Goal: Transaction & Acquisition: Purchase product/service

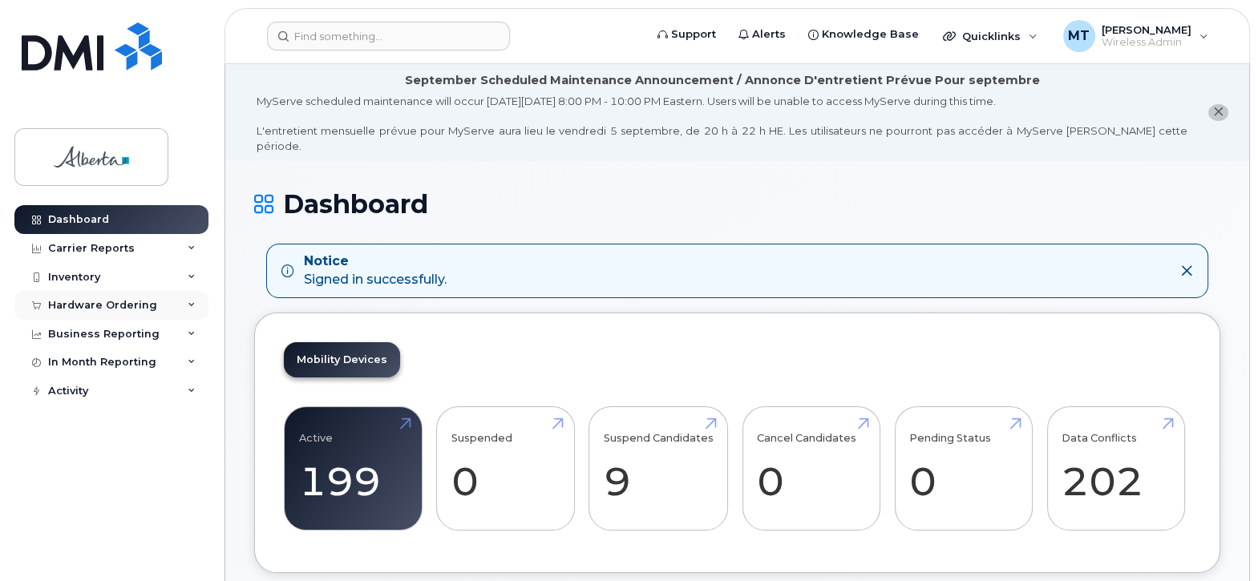
click at [100, 303] on div "Hardware Ordering" at bounding box center [102, 305] width 109 height 13
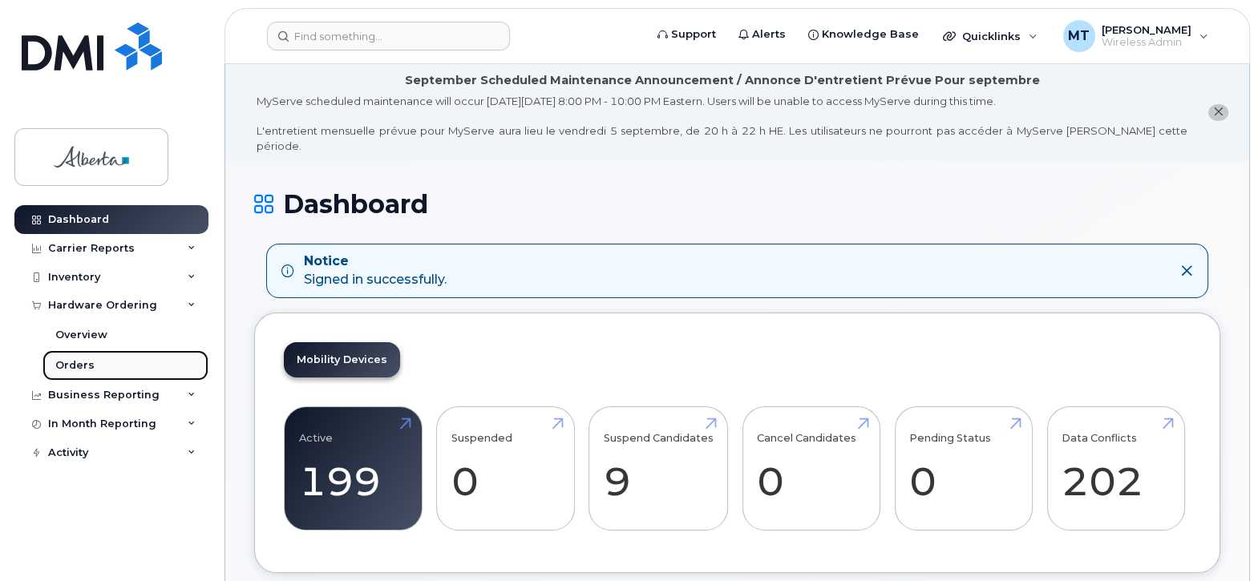
click at [80, 363] on div "Orders" at bounding box center [74, 365] width 39 height 14
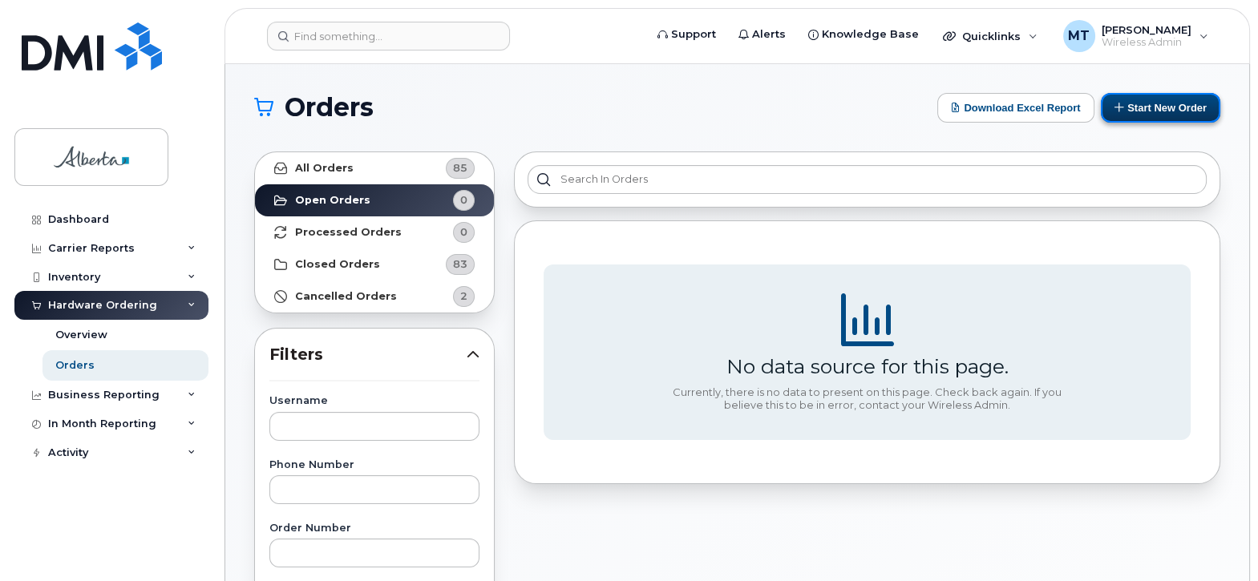
click at [1163, 102] on button "Start New Order" at bounding box center [1160, 108] width 119 height 30
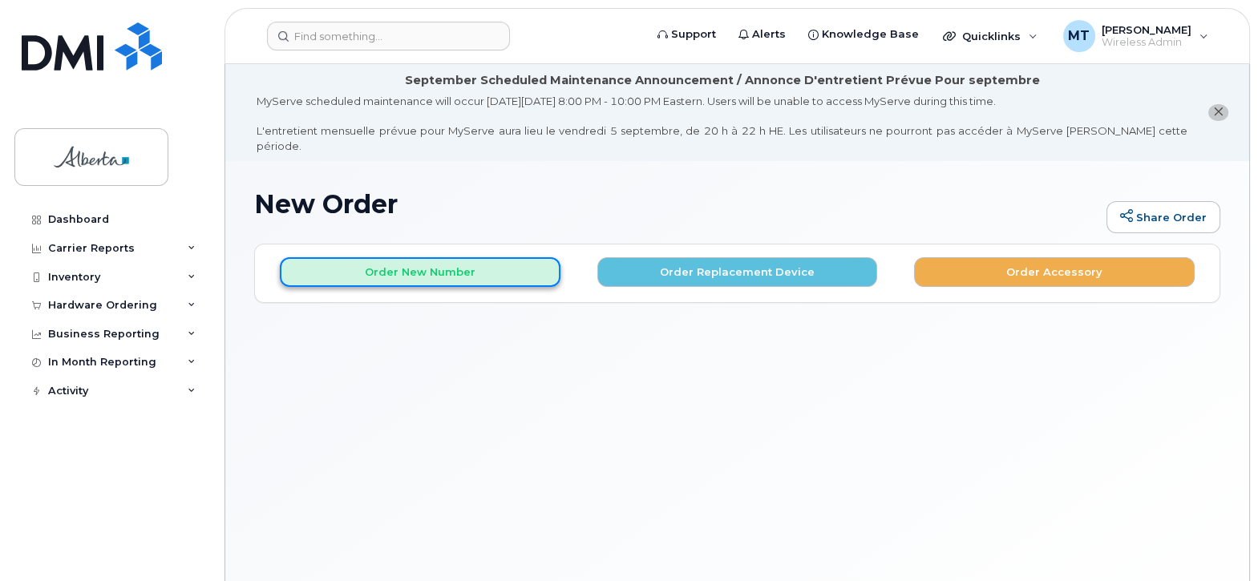
click at [425, 260] on button "Order New Number" at bounding box center [420, 272] width 281 height 30
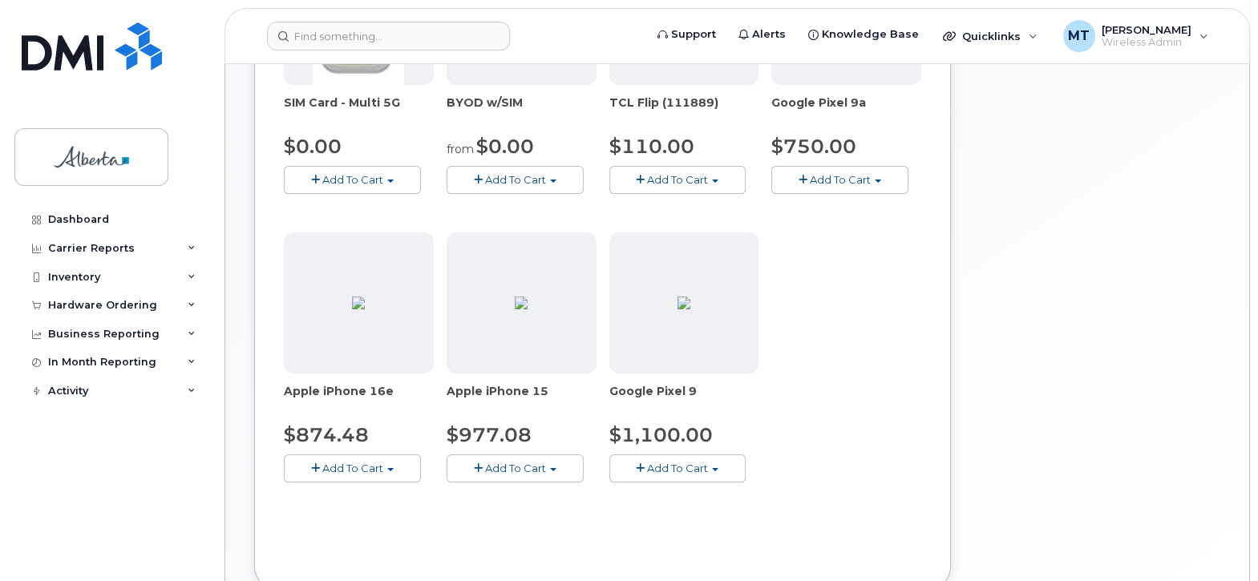
scroll to position [467, 0]
click at [358, 460] on span "Add To Cart" at bounding box center [352, 466] width 61 height 13
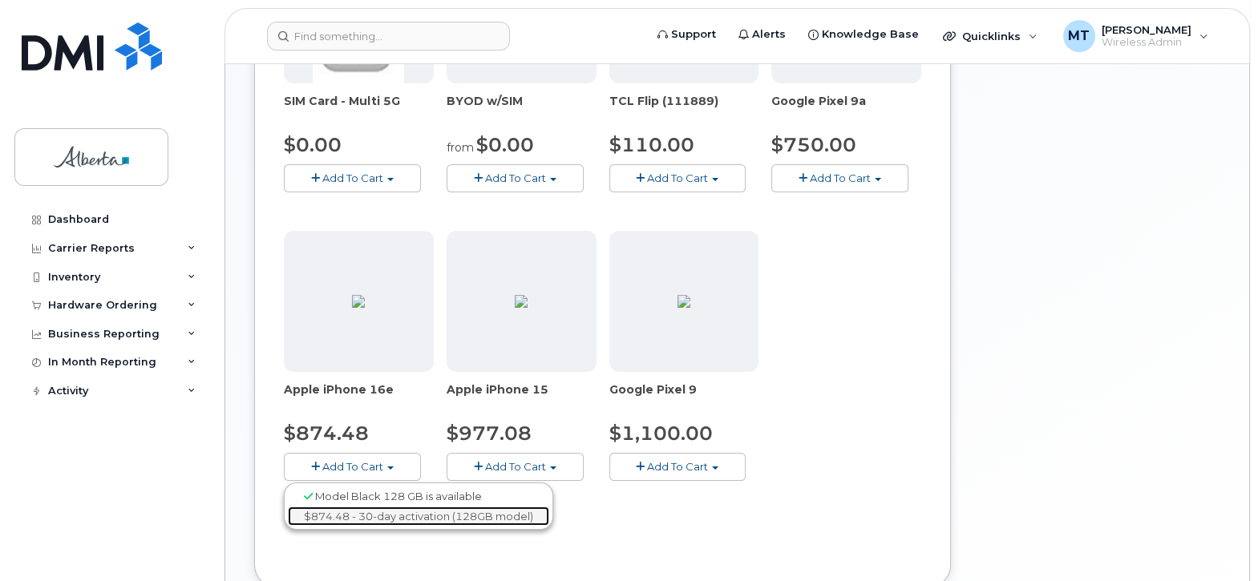
click at [370, 507] on link "$874.48 - 30-day activation (128GB model)" at bounding box center [418, 517] width 261 height 20
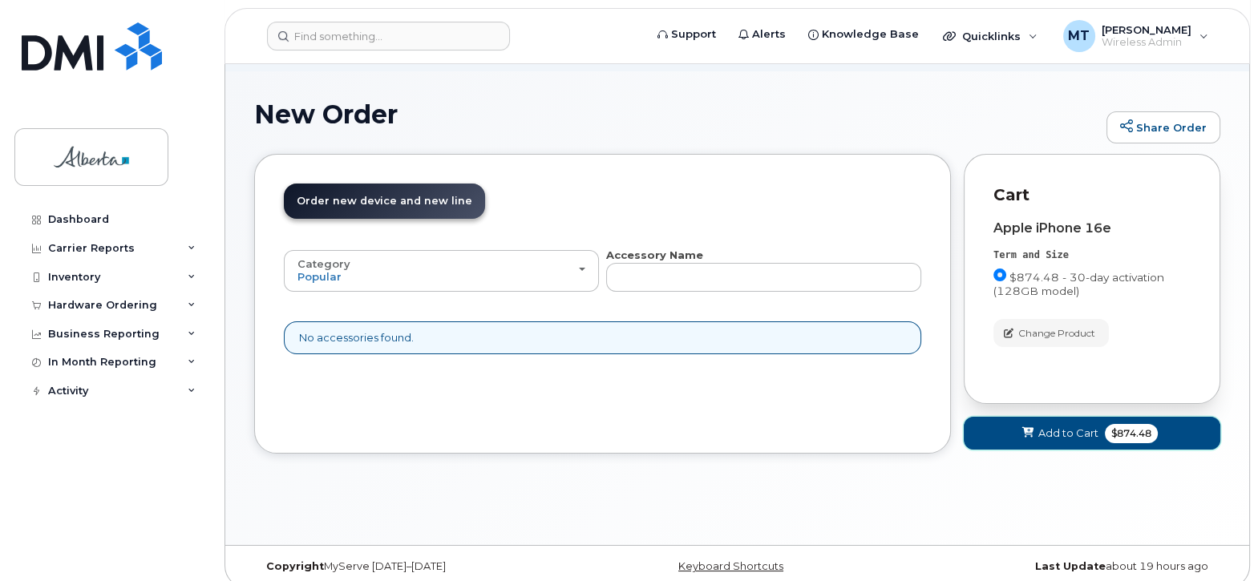
click at [1073, 426] on span "Add to Cart" at bounding box center [1068, 433] width 60 height 15
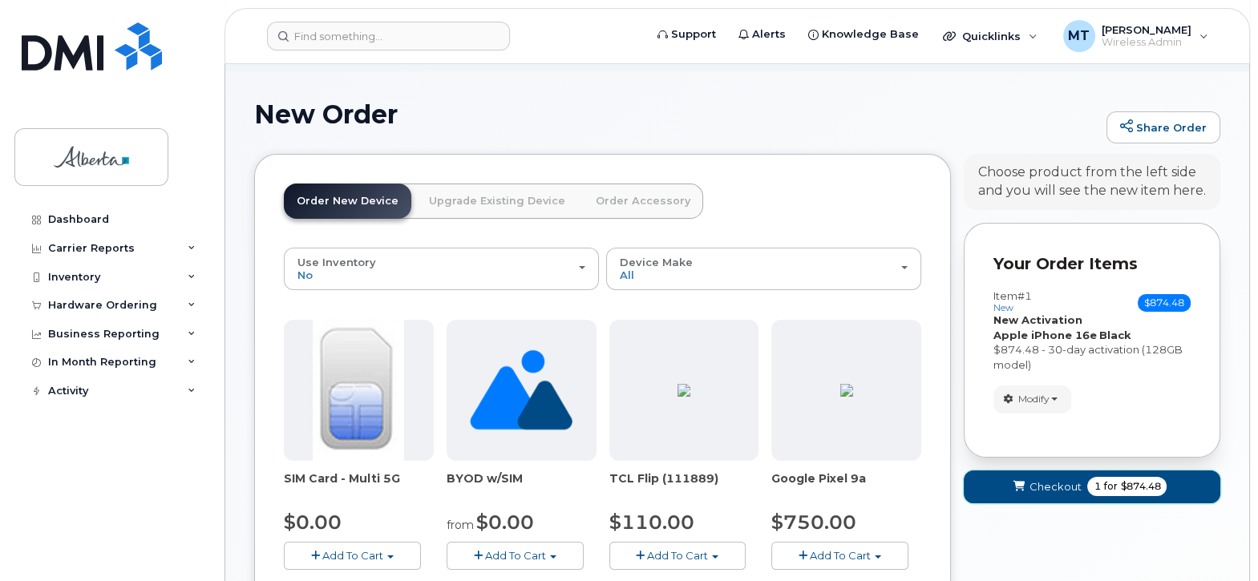
click at [1063, 479] on span "Checkout" at bounding box center [1055, 486] width 52 height 15
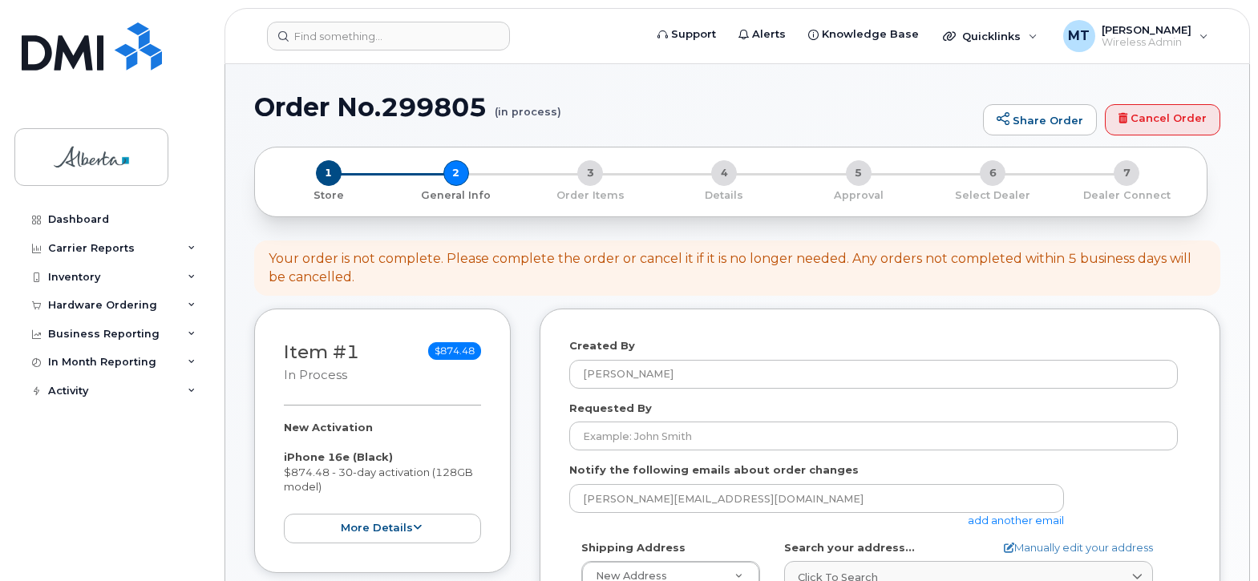
select select
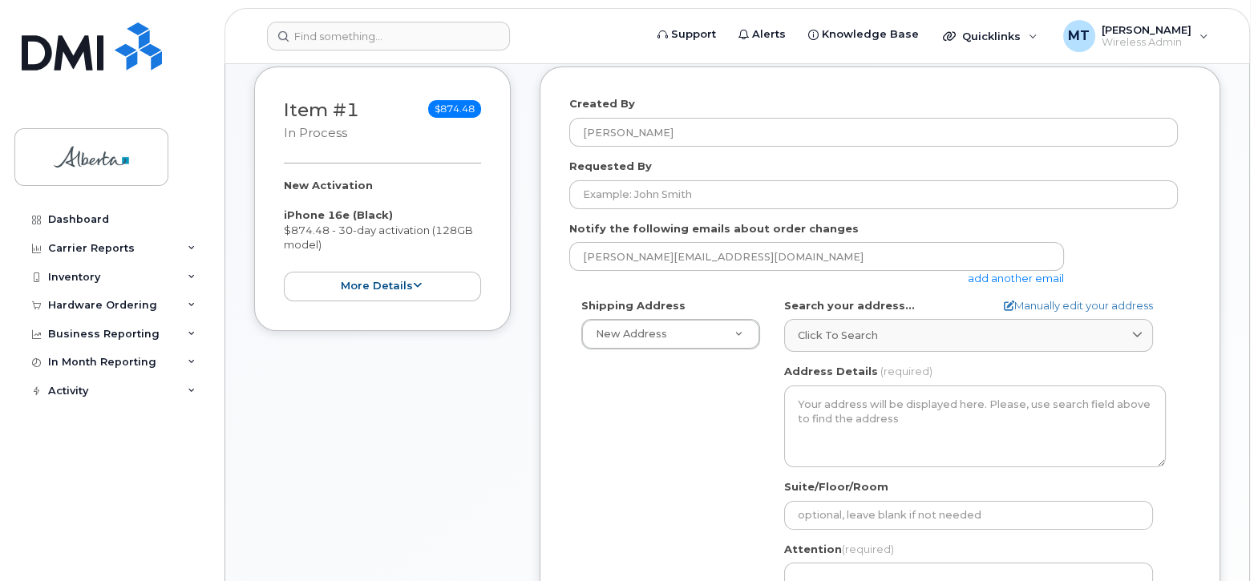
scroll to position [344, 0]
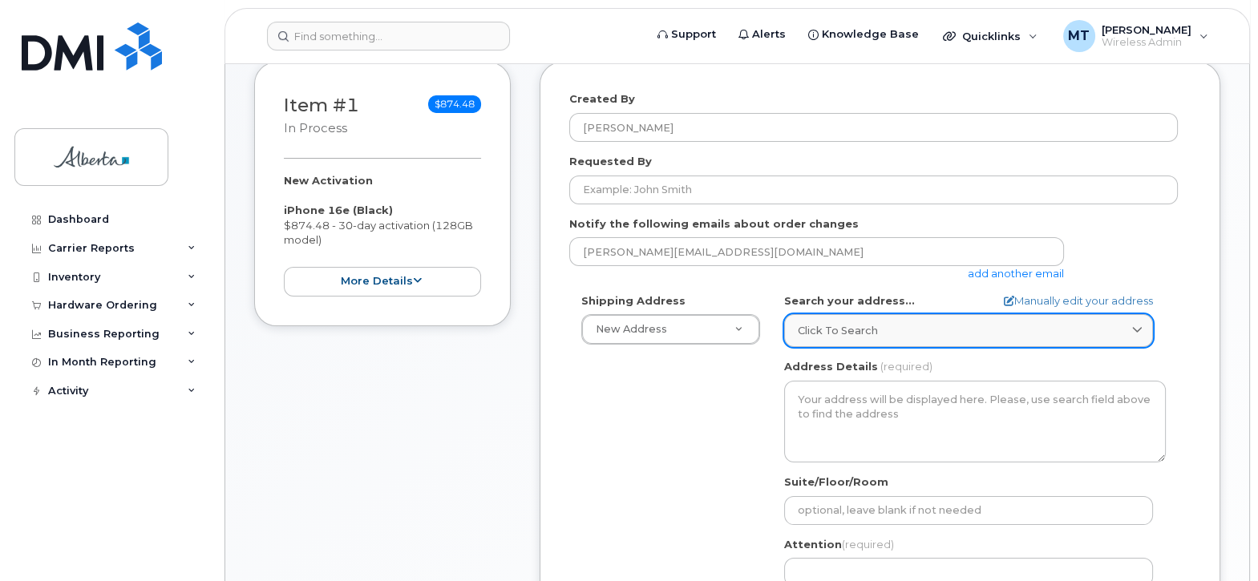
click at [815, 323] on span "Click to search" at bounding box center [838, 330] width 80 height 15
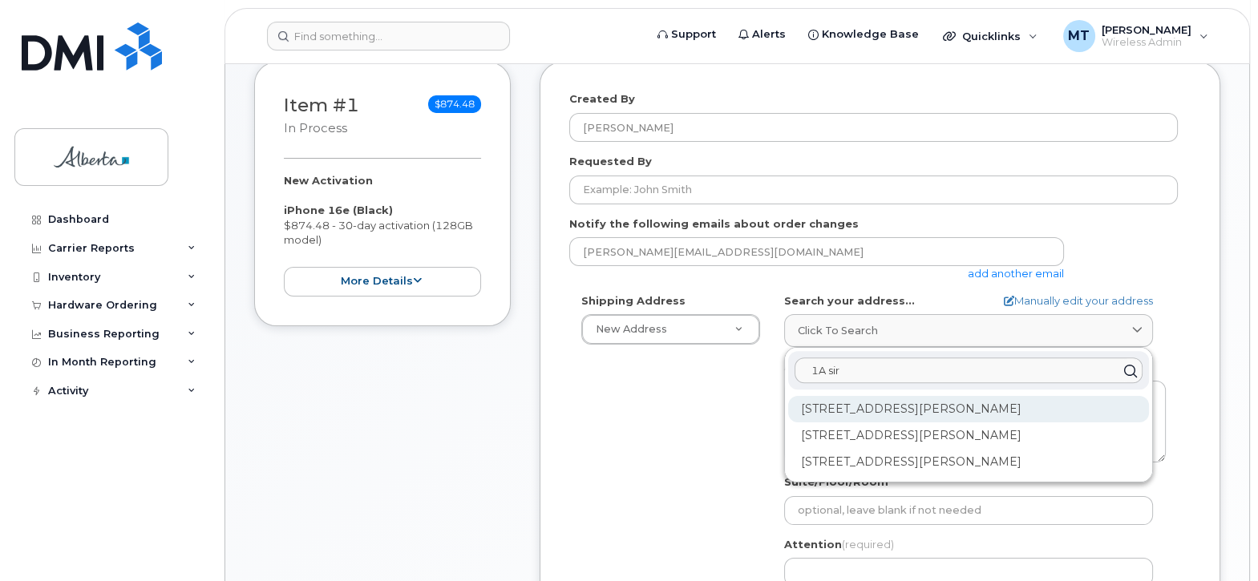
type input "1A sir"
click at [842, 396] on div "1A Sir Winston Churchill Sq NW Edmonton AB T5J 0R2" at bounding box center [968, 409] width 361 height 26
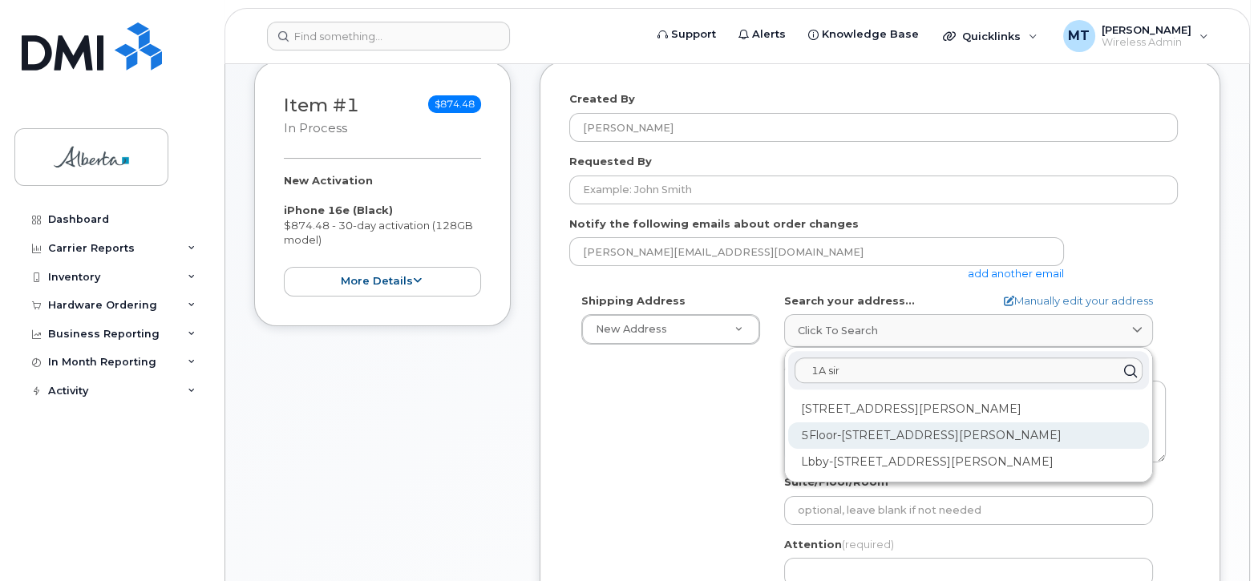
click at [839, 435] on div "5Floor-1A Sir Winston Churchill Sq NW Edmonton AB T5J 0R2" at bounding box center [968, 436] width 361 height 26
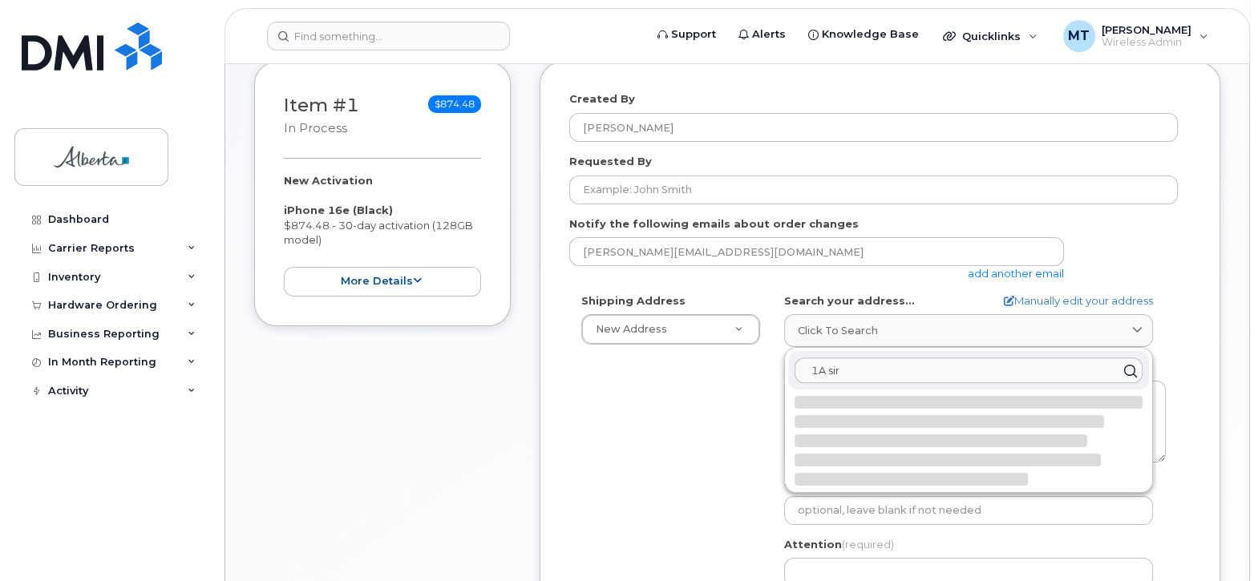
select select
type textarea "5Floor-1A Sir Winston Churchill Sq NW EDMONTON AB T5J 0R2 CANADA"
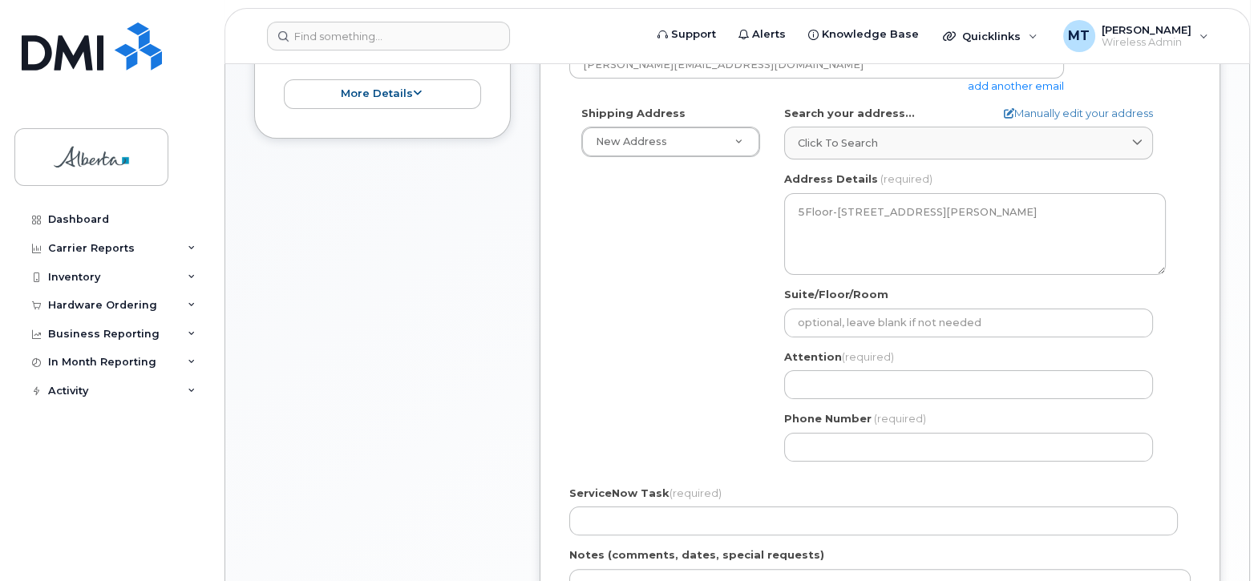
scroll to position [534, 0]
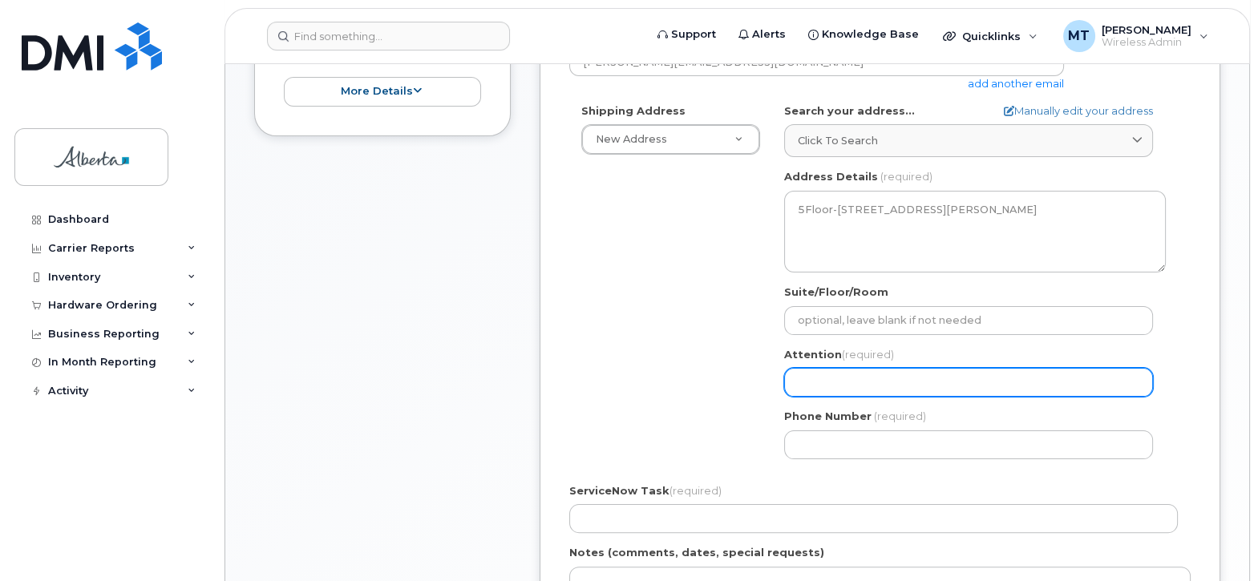
click at [799, 368] on input "Attention (required)" at bounding box center [968, 382] width 369 height 29
select select
type input "D"
select select
type input "De"
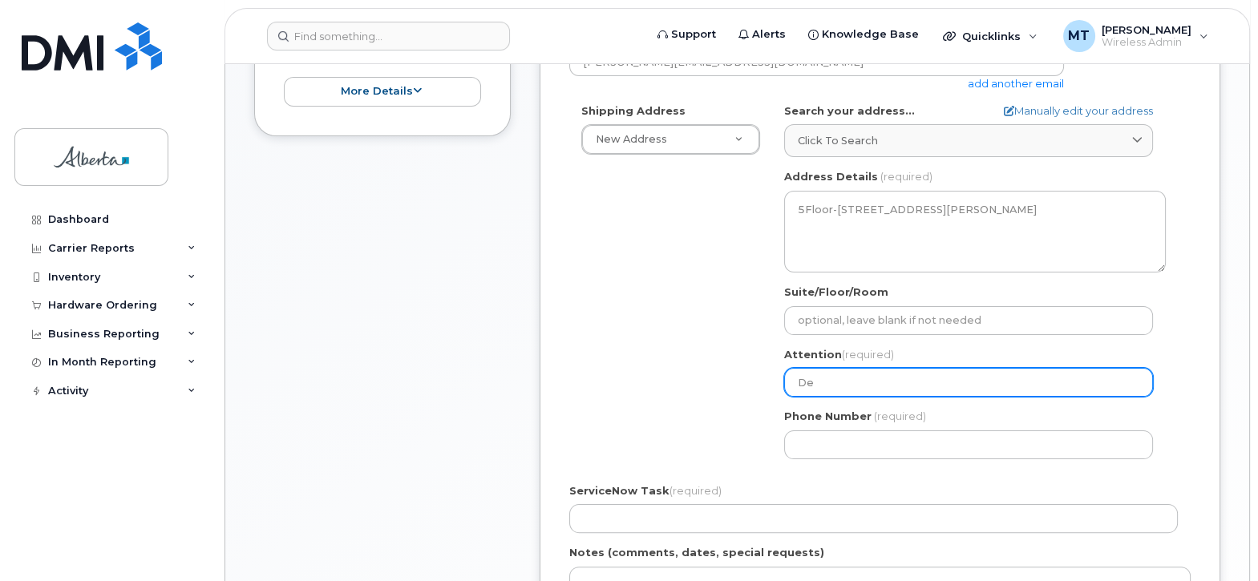
select select
type input "Dee"
select select
type input "Deen"
select select
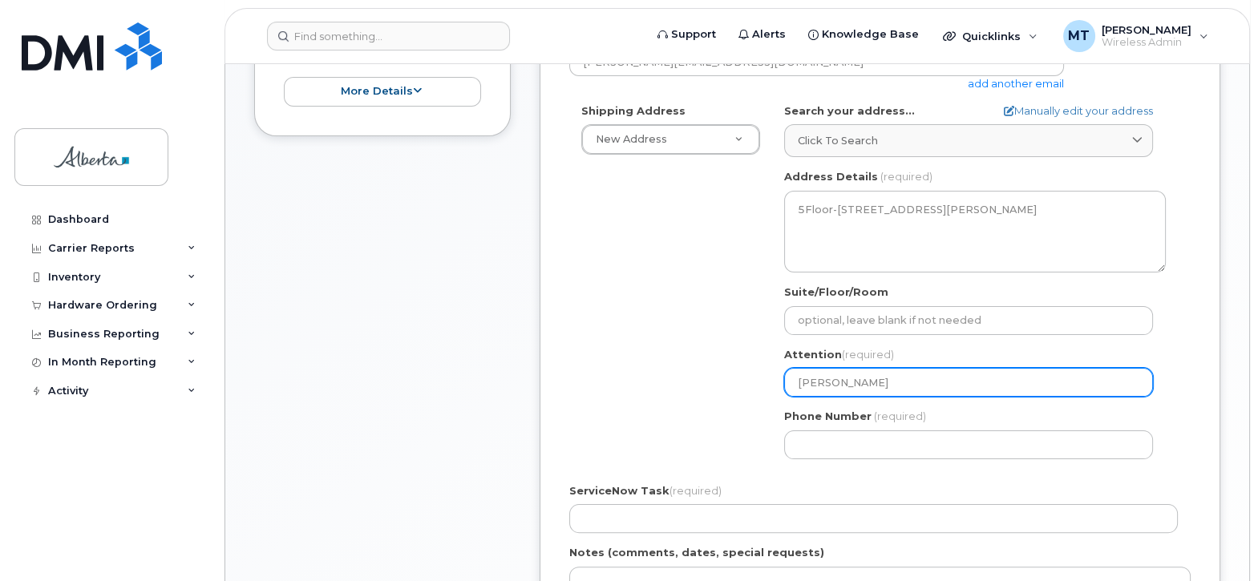
type input "Deena"
select select
type input "Deena D"
select select
type input "Deena DS"
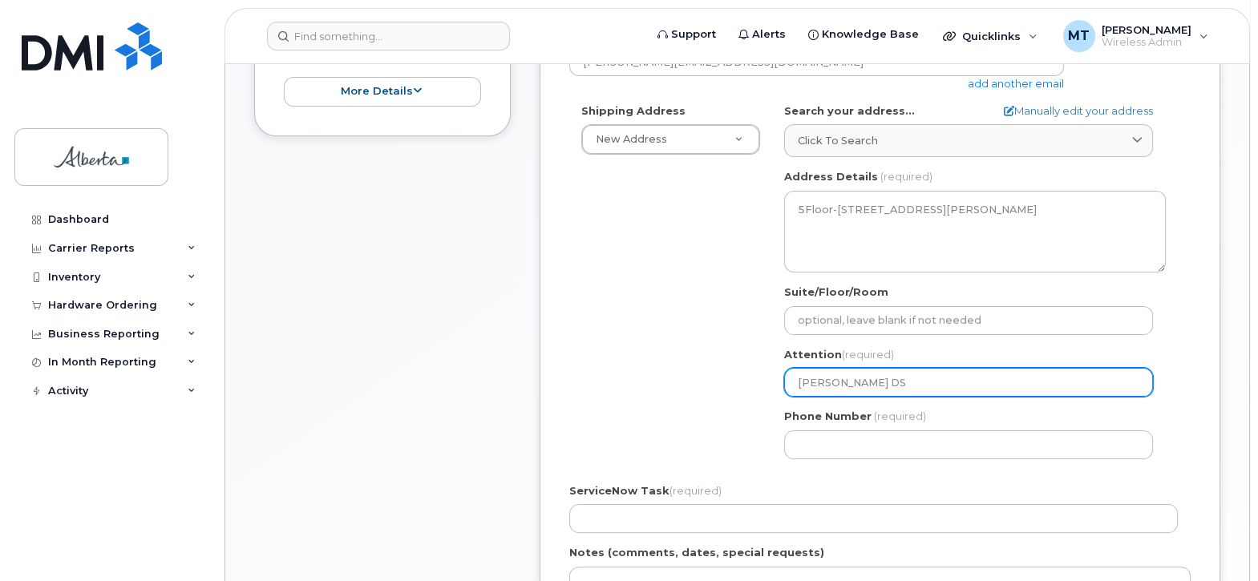
select select
type input "Deena DSo"
select select
type input "Deena DSou"
select select
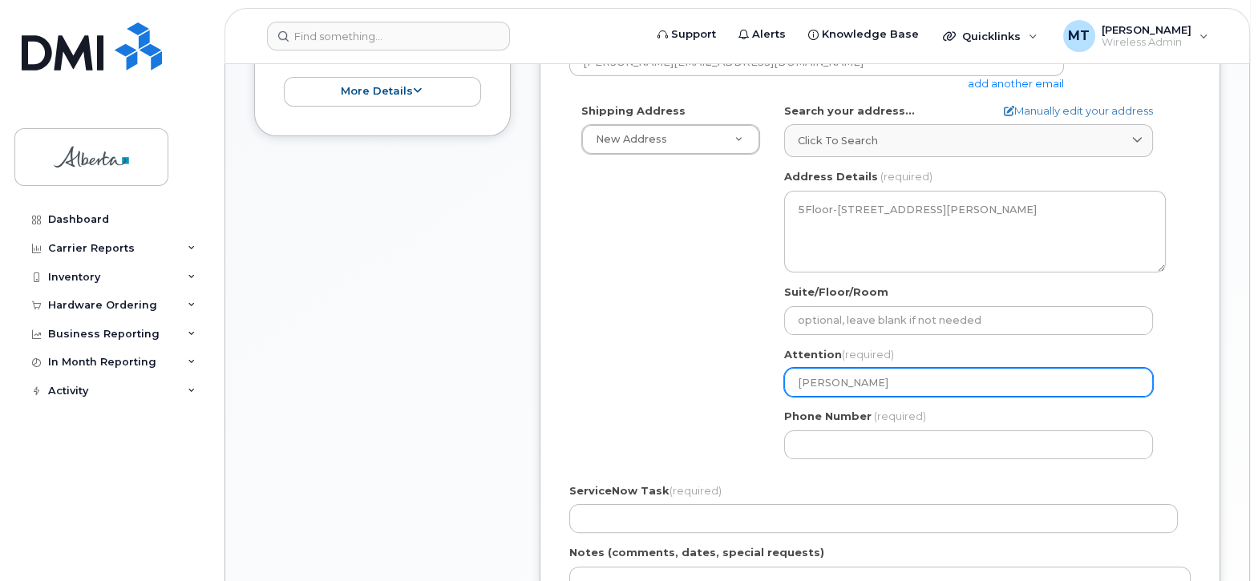
type input "Deena DSouz"
select select
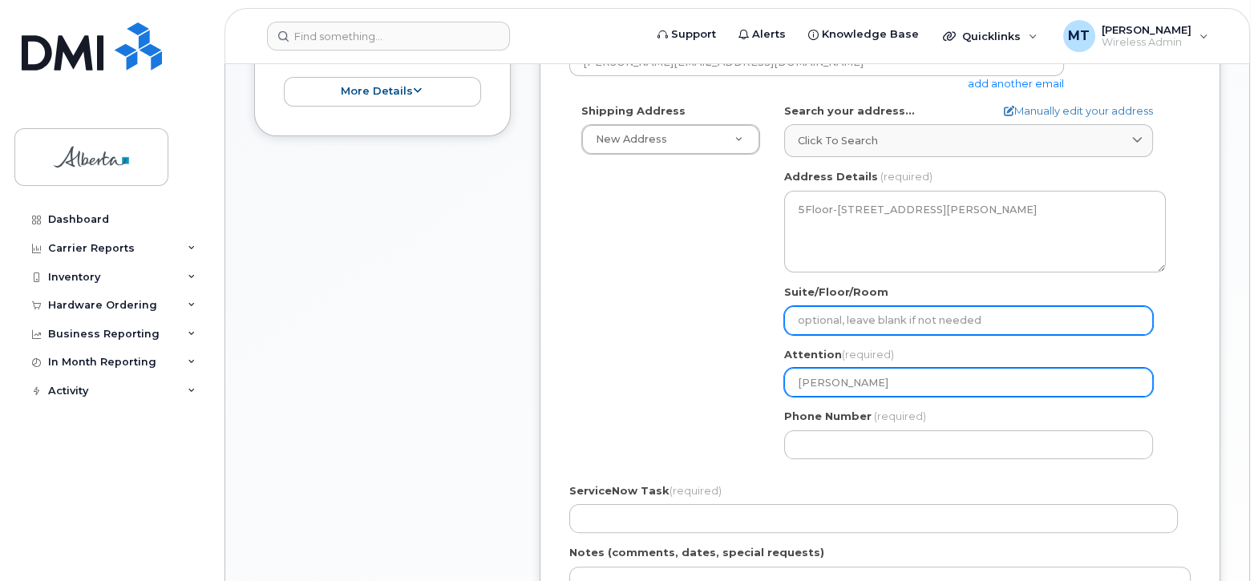
type input "Deena DSouza"
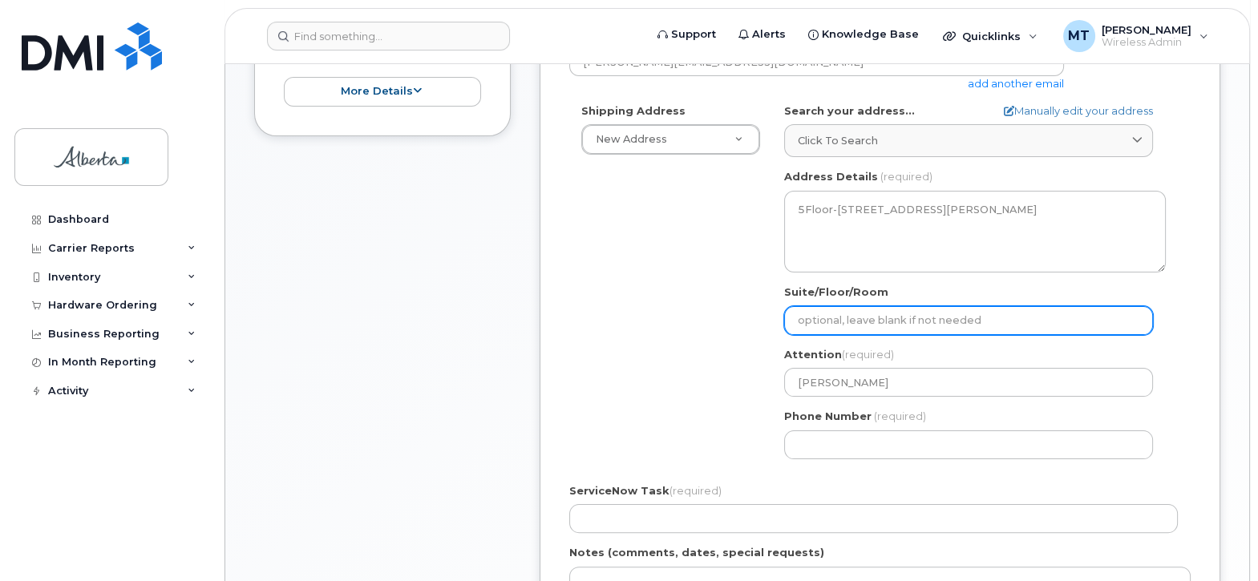
click at [799, 306] on input "Suite/Floor/Room" at bounding box center [968, 320] width 369 height 29
select select
type input "6"
select select
type input "6t"
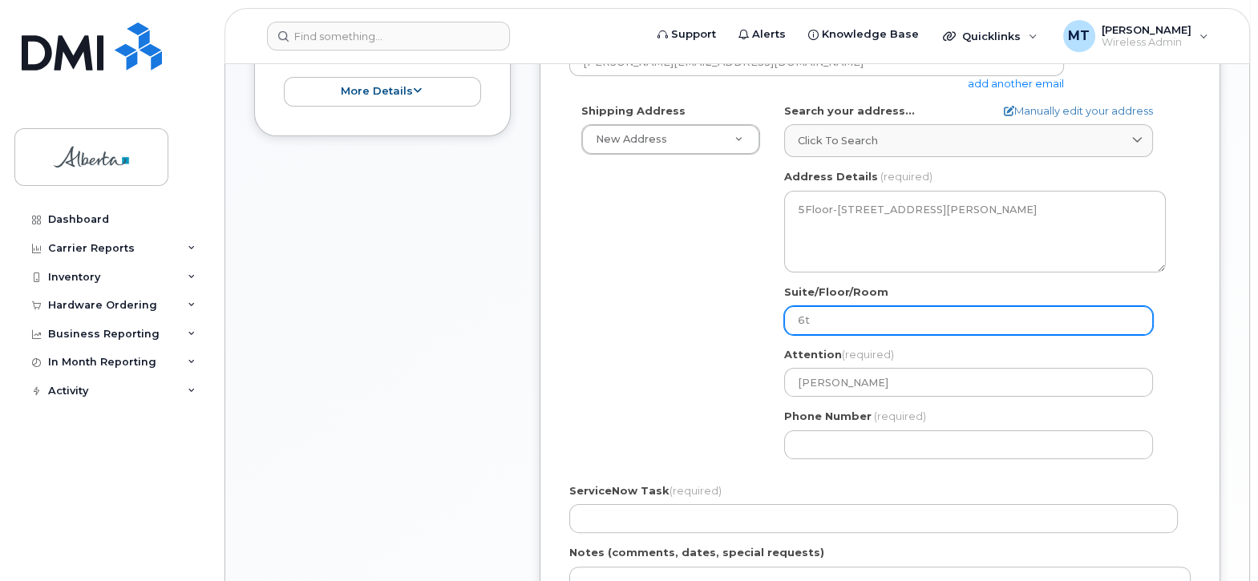
select select
type input "6th"
select select
type input "6th f"
select select
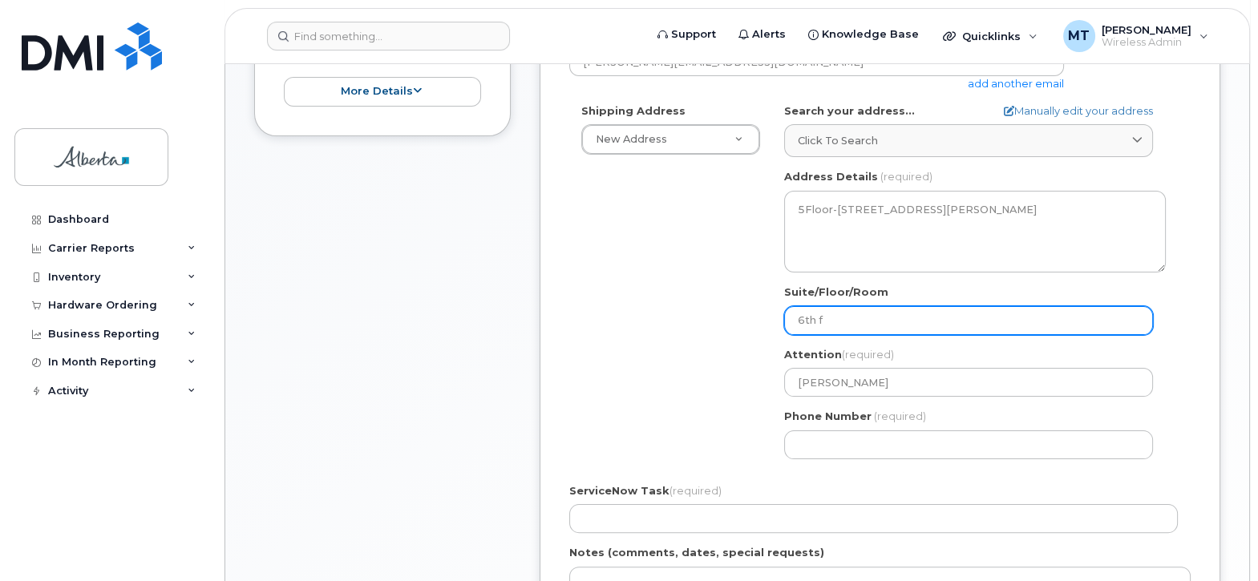
type input "6th fl"
select select
type input "6th flo"
select select
type input "6th floo"
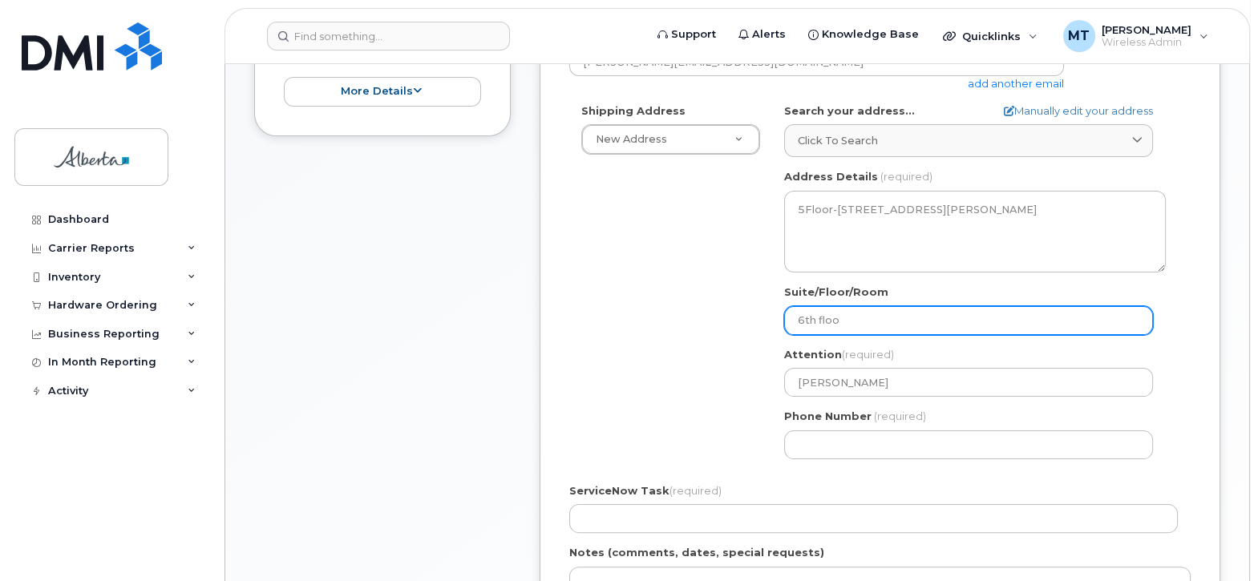
select select
type input "6th floor"
select select
type input "6th floor N"
select select
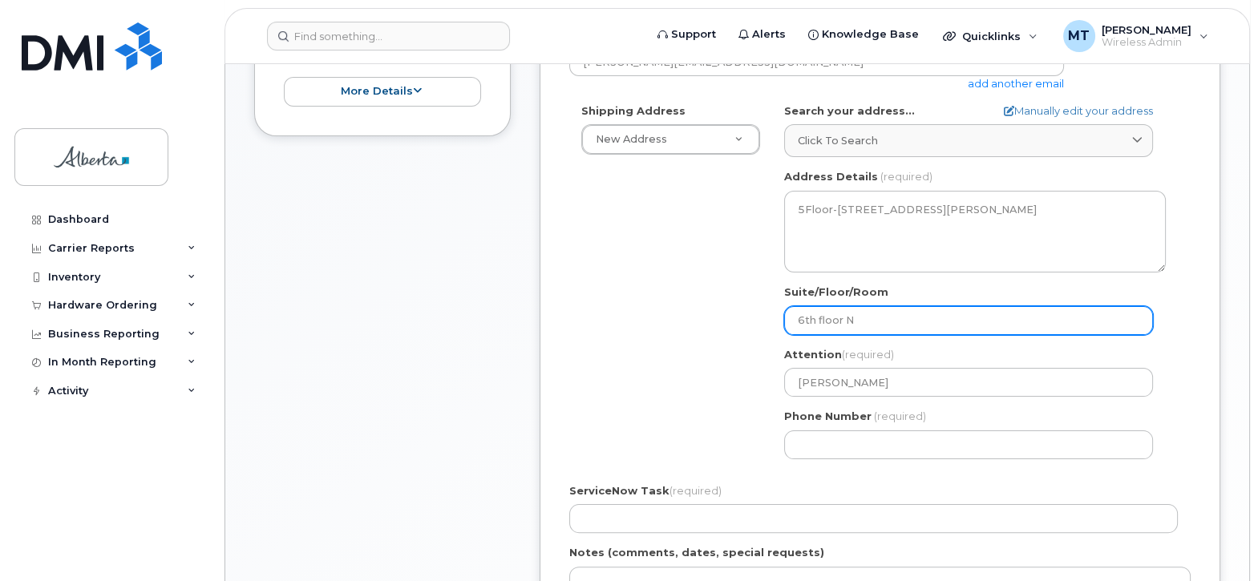
type input "6th floor No"
select select
type input "6th floor Not"
select select
type input "6th floor Noth"
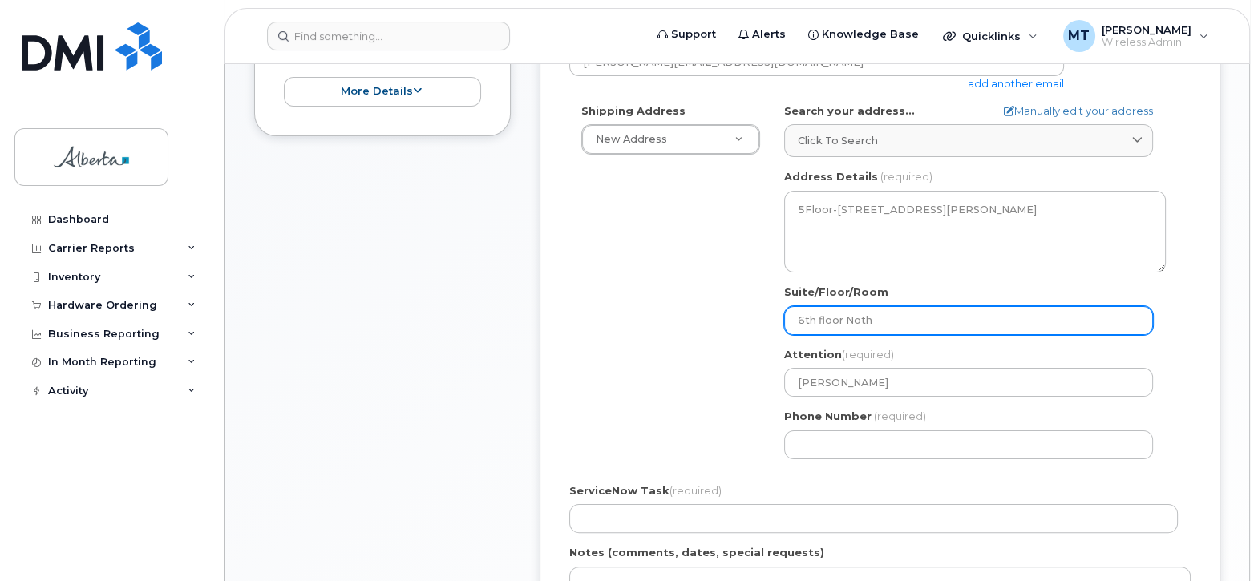
select select
type input "6th floor Not"
select select
type input "6th floor No"
select select
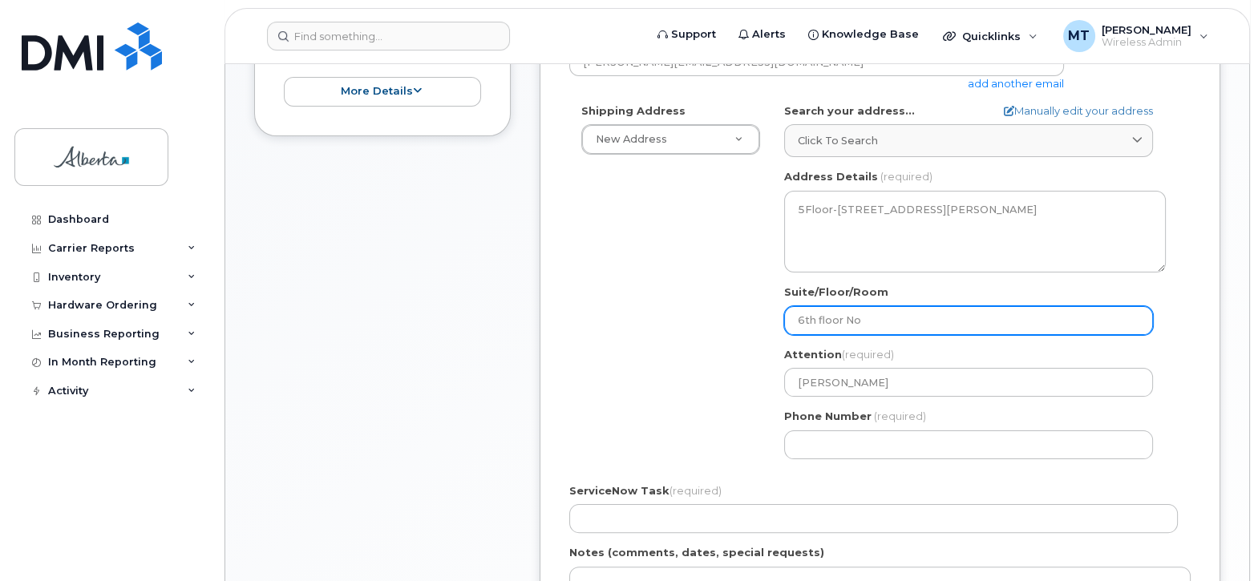
type input "6th floor Nor"
select select
type input "6th floor Nort"
select select
type input "6th floor Nort T"
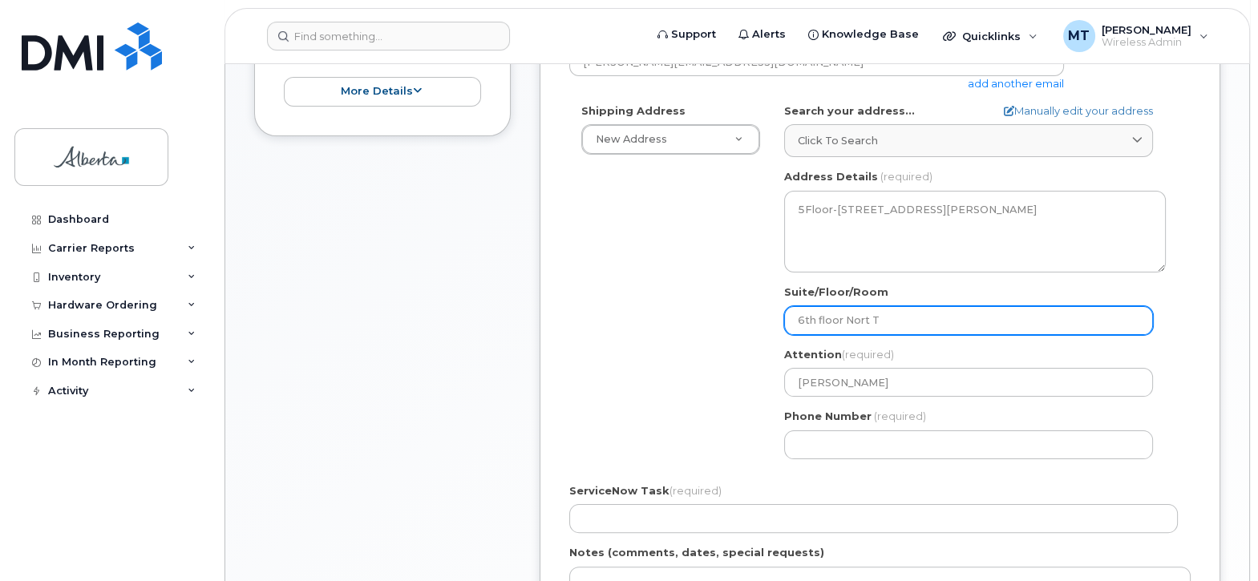
select select
type input "6th floor Nort To"
select select
type input "6th floor Nort Tow"
select select
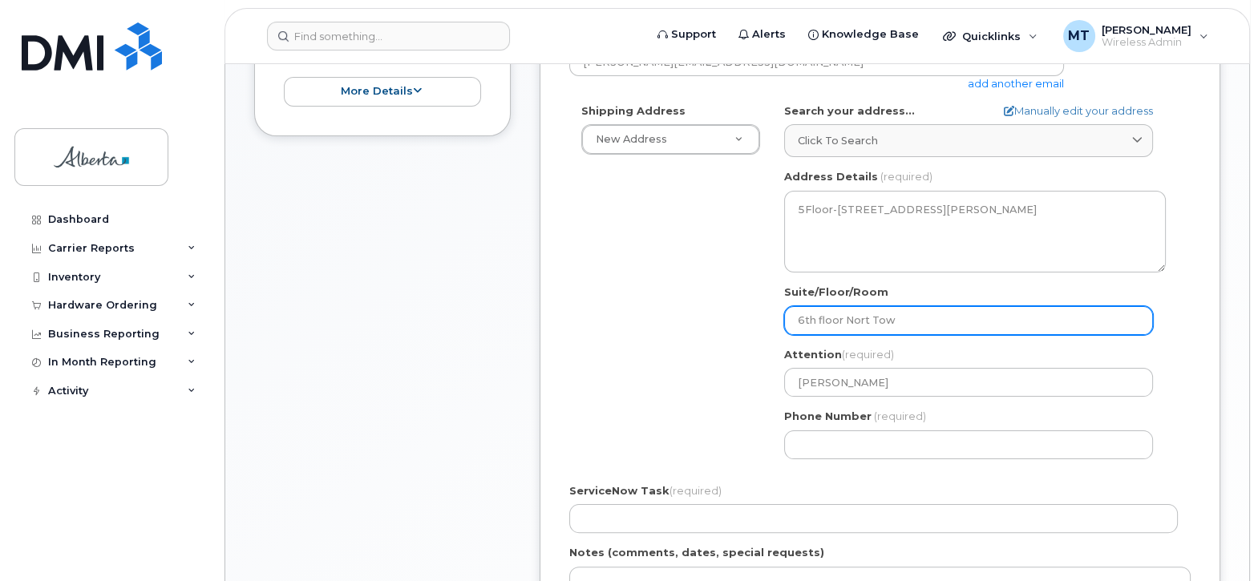
type input "6th floor Nort Towe"
select select
type input "6th floor Nort Tower"
click at [867, 306] on input "6th floor Nort Tower" at bounding box center [968, 320] width 369 height 29
select select
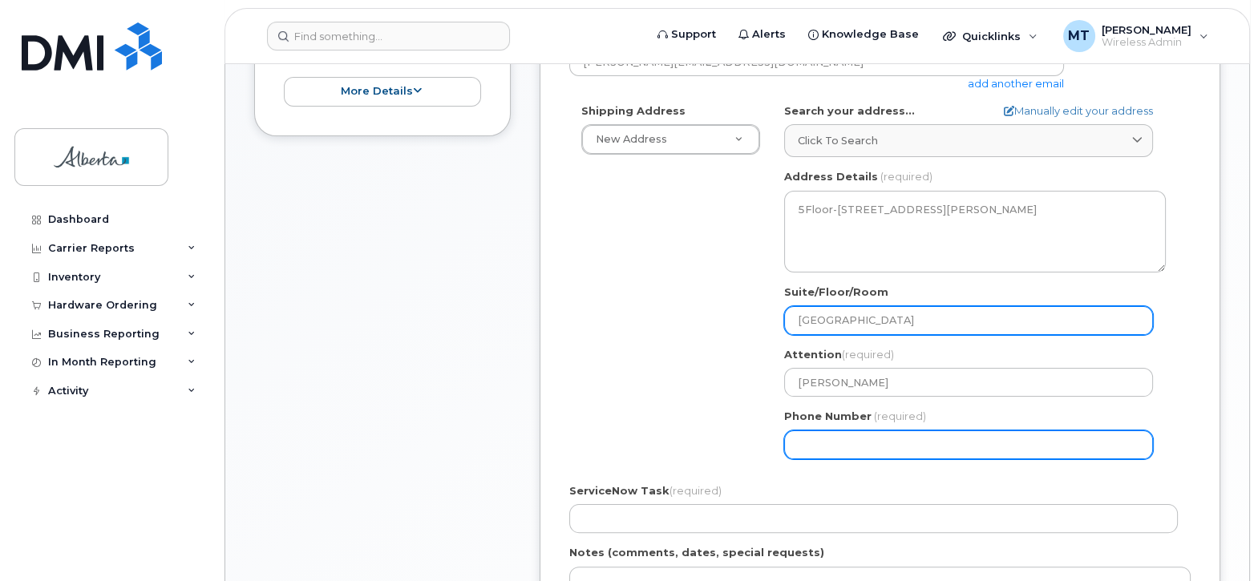
type input "6th floor North Tower"
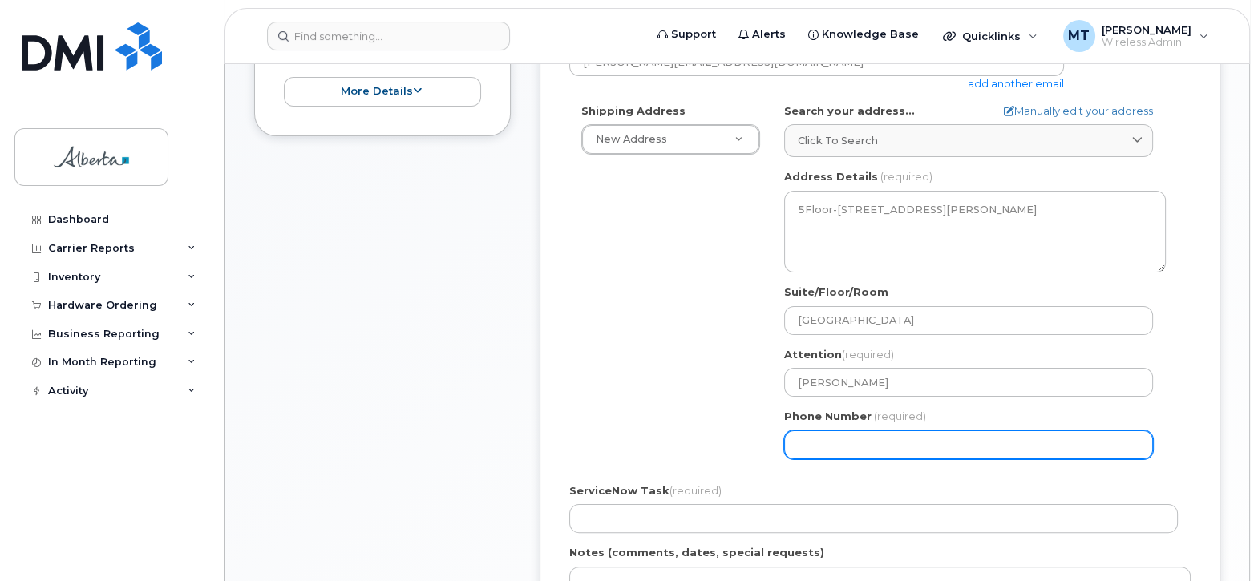
click at [817, 431] on input "Phone Number" at bounding box center [968, 445] width 369 height 29
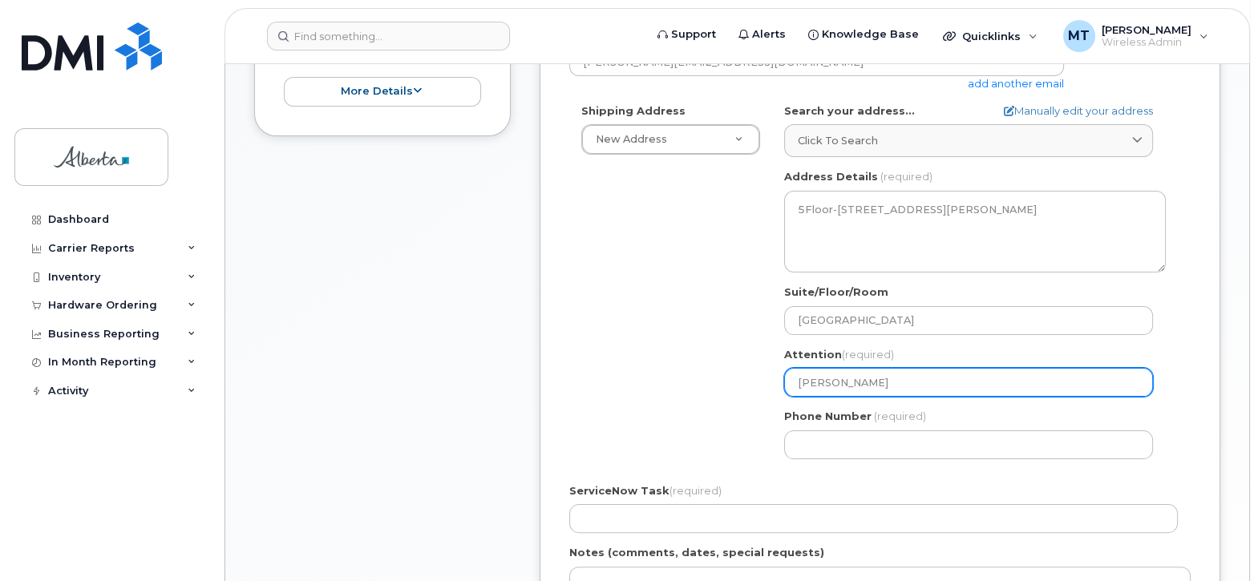
click at [910, 368] on input "Deena DSouza" at bounding box center [968, 382] width 369 height 29
click at [879, 368] on input "Deena DSouza" at bounding box center [968, 382] width 369 height 29
type input "Deena DSouza"
select select
type input "Deena DSouza a"
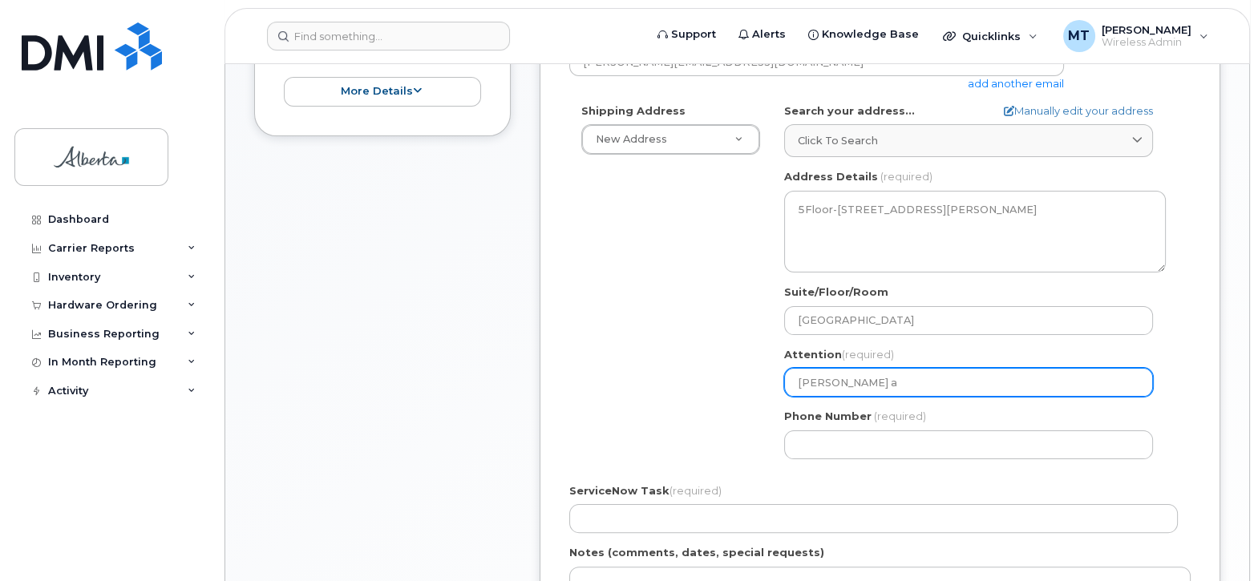
select select
type input "Deena DSouza at"
select select
type input "Deena DSouza at 7"
select select
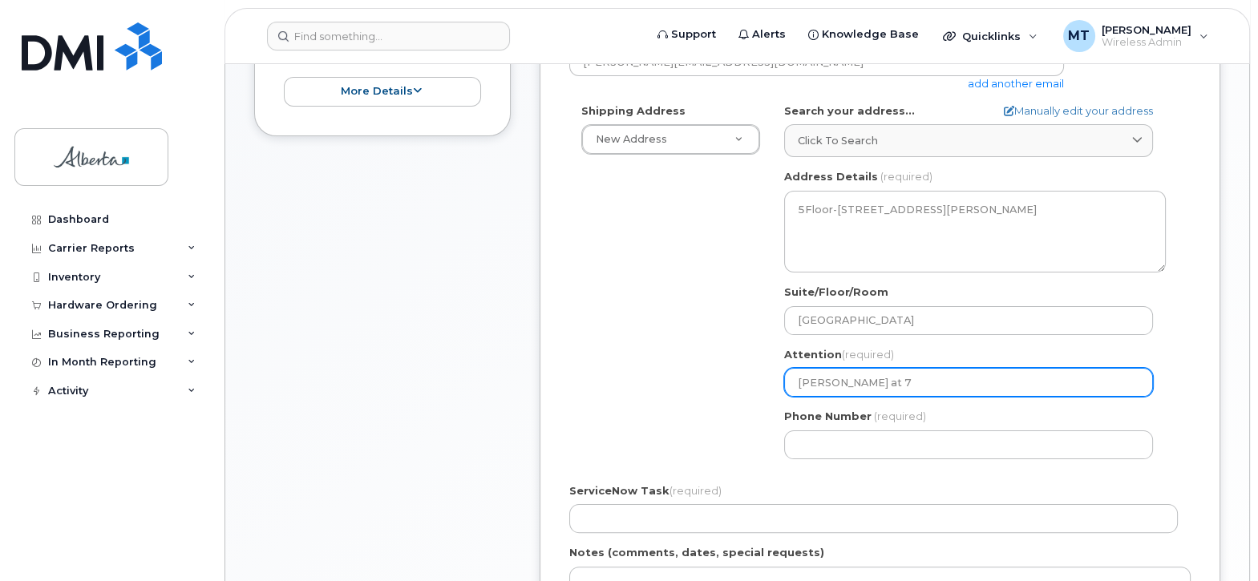
type input "Deena DSouza at 78"
select select
type input "Deena DSouza at 780"
select select
type input "Deena DSouza at 780-"
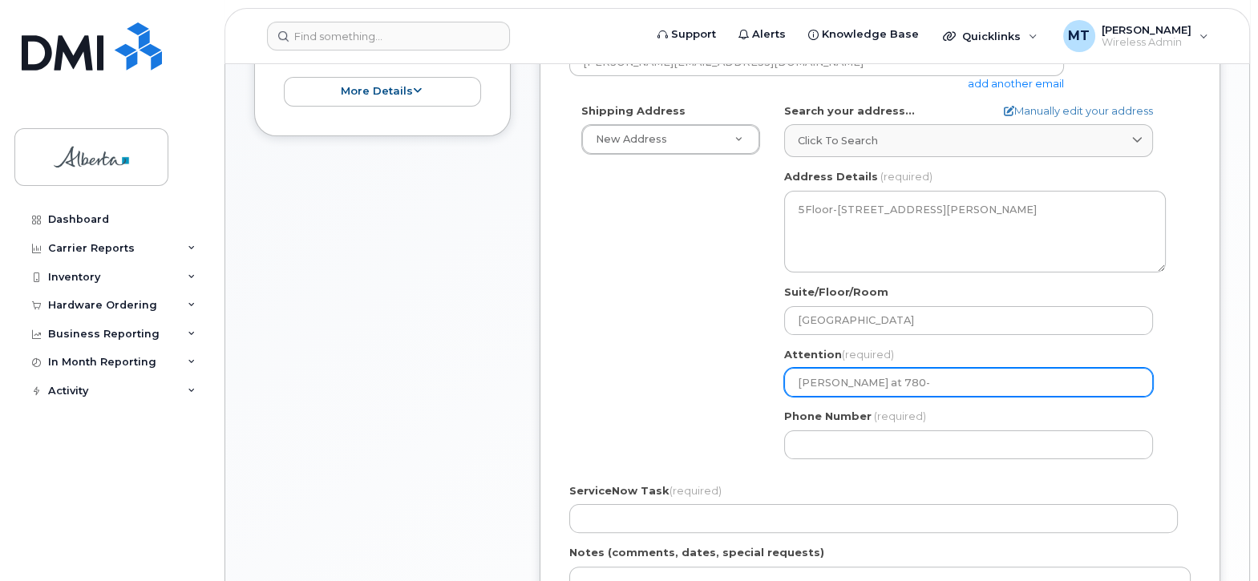
select select
type input "Deena DSouza at 780-6"
select select
type input "Deena DSouza at 780-64"
select select
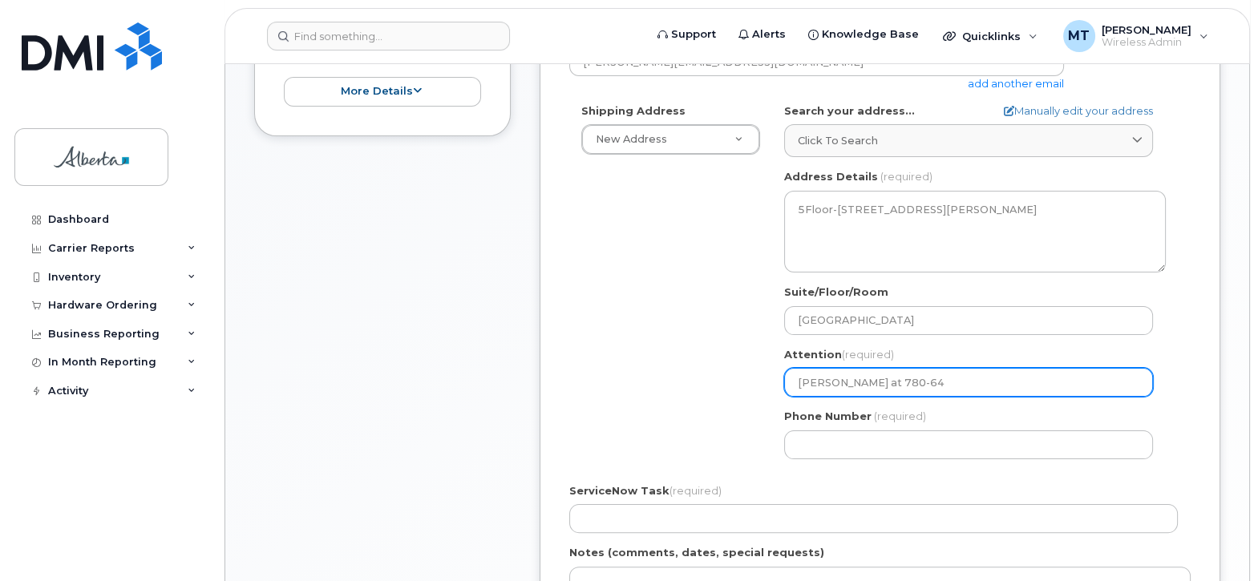
type input "Deena DSouza at 780-644"
select select
type input "Deena DSouza at 780-644-"
select select
type input "Deena DSouza at 780-644-2"
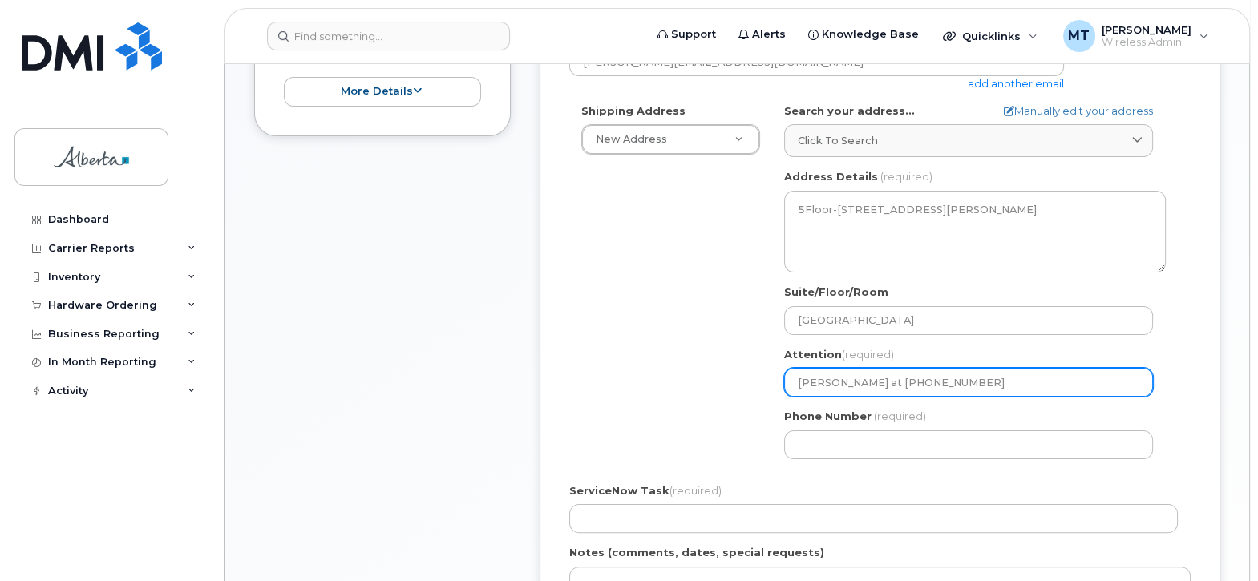
select select
type input "Deena DSouza at 780-644-20"
select select
type input "Deena DSouza at 780-644-208"
select select
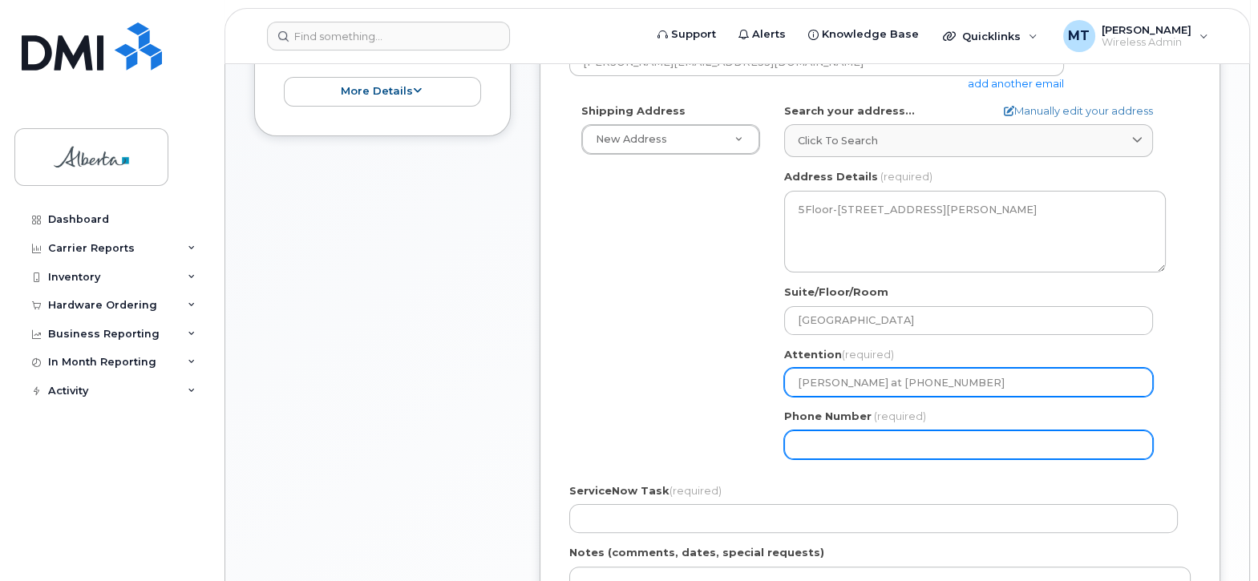
type input "Deena DSouza at 780-644-2080"
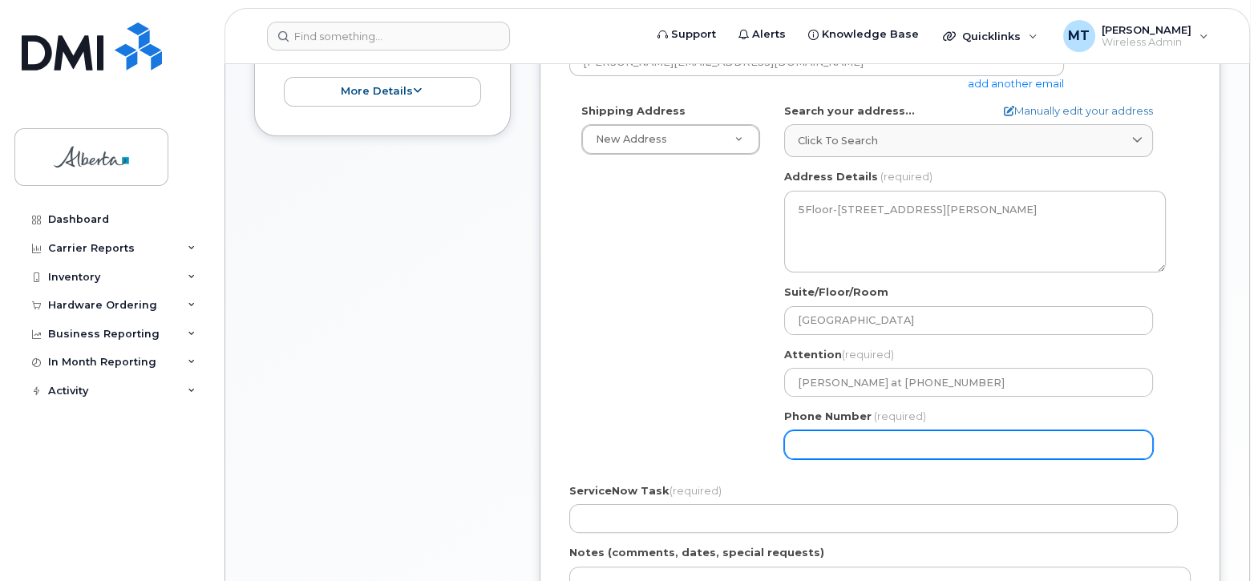
click at [823, 431] on input "Phone Number" at bounding box center [968, 445] width 369 height 29
type input "780644208"
select select
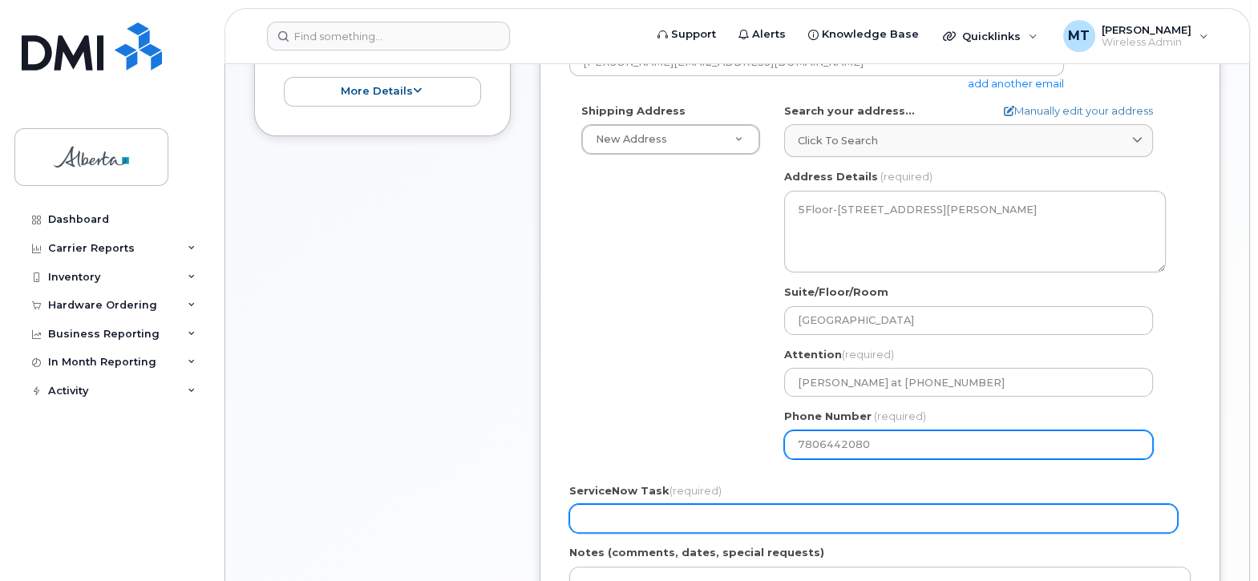
type input "7806442080"
click at [605, 509] on input "ServiceNow Task (required)" at bounding box center [873, 518] width 609 height 29
type input "n/a"
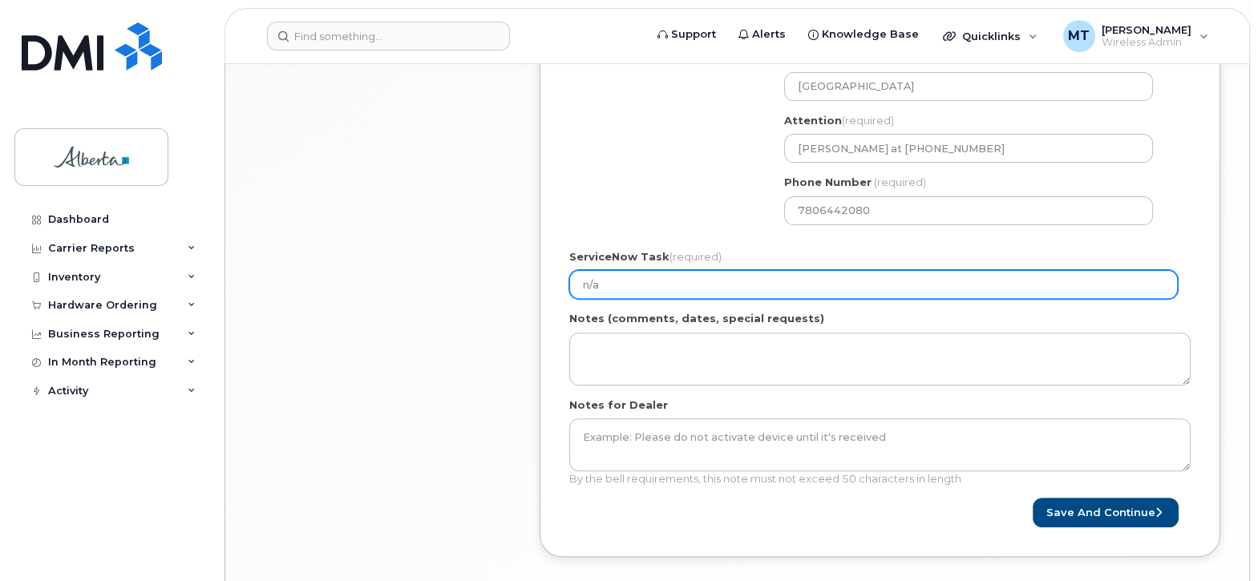
scroll to position [783, 0]
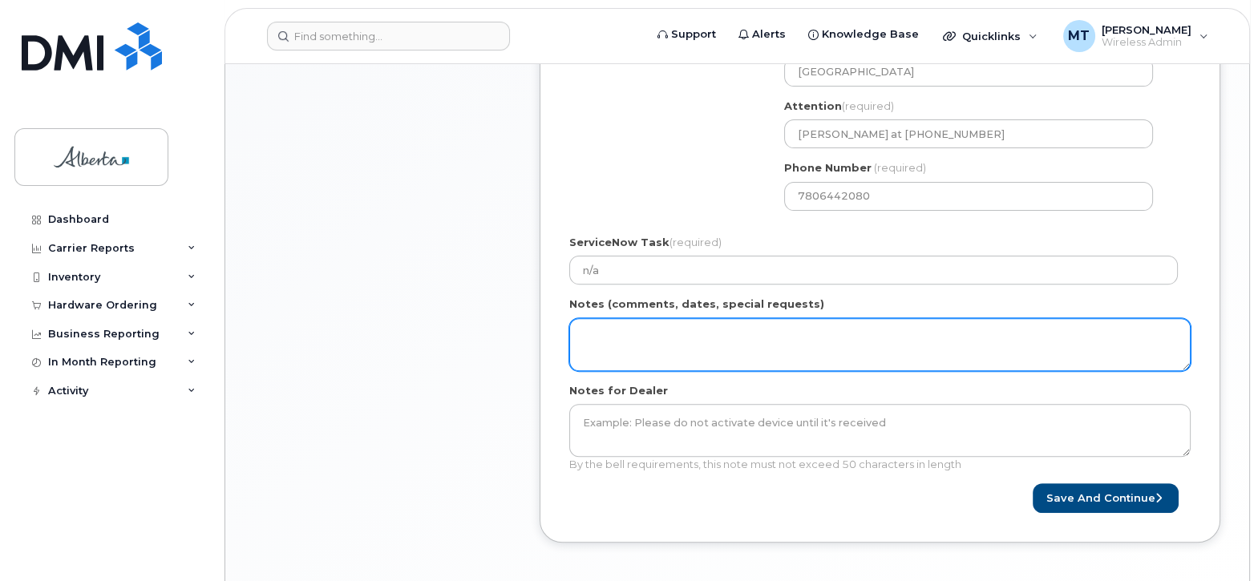
click at [599, 319] on textarea "Notes (comments, dates, special requests)" at bounding box center [879, 344] width 621 height 53
paste textarea "Deana MacFayen"
click at [645, 321] on textarea "New device for Deana MacFayen. Please do not enroll into DEP program. Thanks" at bounding box center [879, 344] width 621 height 53
drag, startPoint x: 847, startPoint y: 319, endPoint x: 575, endPoint y: 324, distance: 271.8
click at [575, 324] on textarea "New device with new number for Deana MacFayen. Please do not enroll into DEP pr…" at bounding box center [879, 344] width 621 height 53
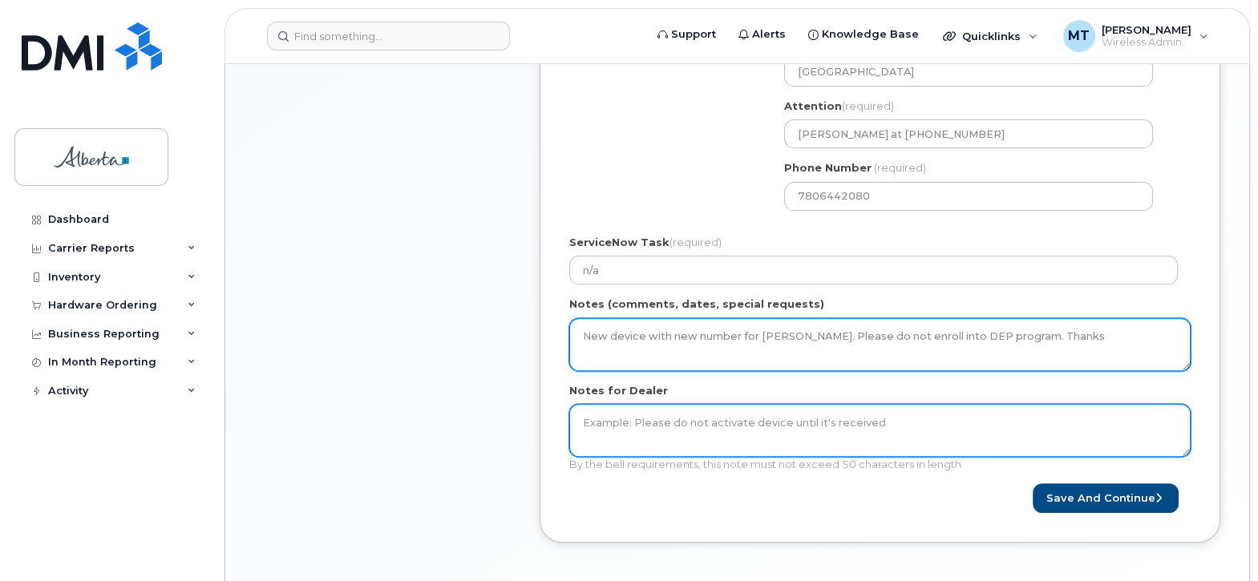
type textarea "New device with new number for Deana MacFayen. Please do not enroll into DEP pr…"
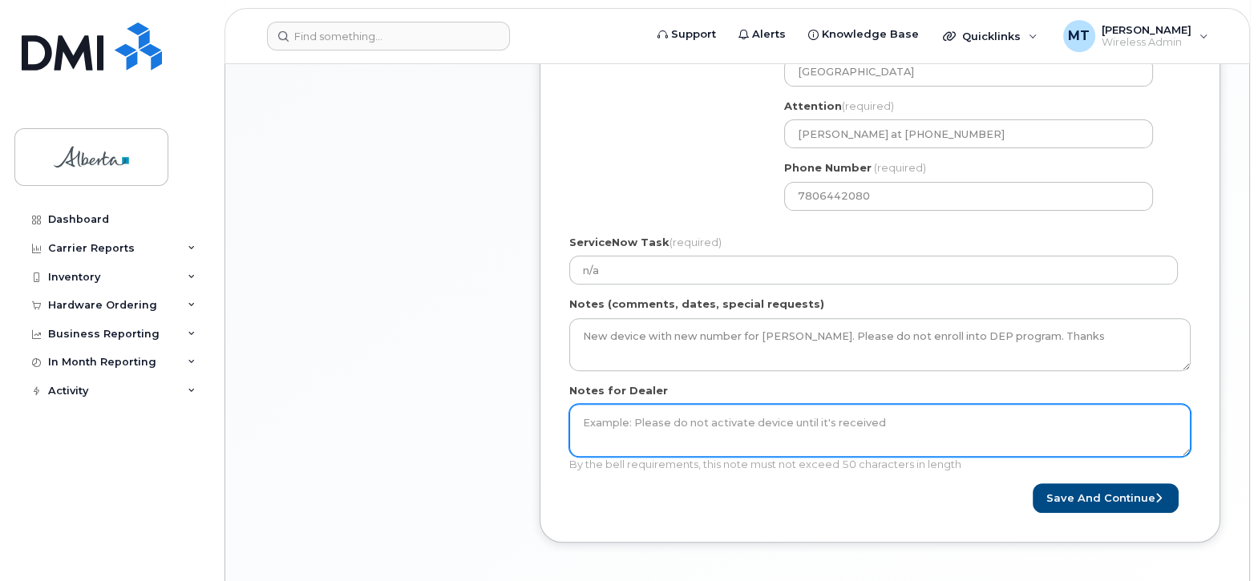
click at [596, 414] on textarea "Notes for Dealer" at bounding box center [879, 430] width 621 height 53
paste textarea "New device with new number for Deana MacFayen"
click at [742, 424] on textarea "New device with new number for Deana MacFayen" at bounding box center [879, 430] width 621 height 53
click at [885, 412] on textarea "New device with new number for Deana MacFayen" at bounding box center [879, 430] width 621 height 53
type textarea "New device with new number for Deana MacFayen"
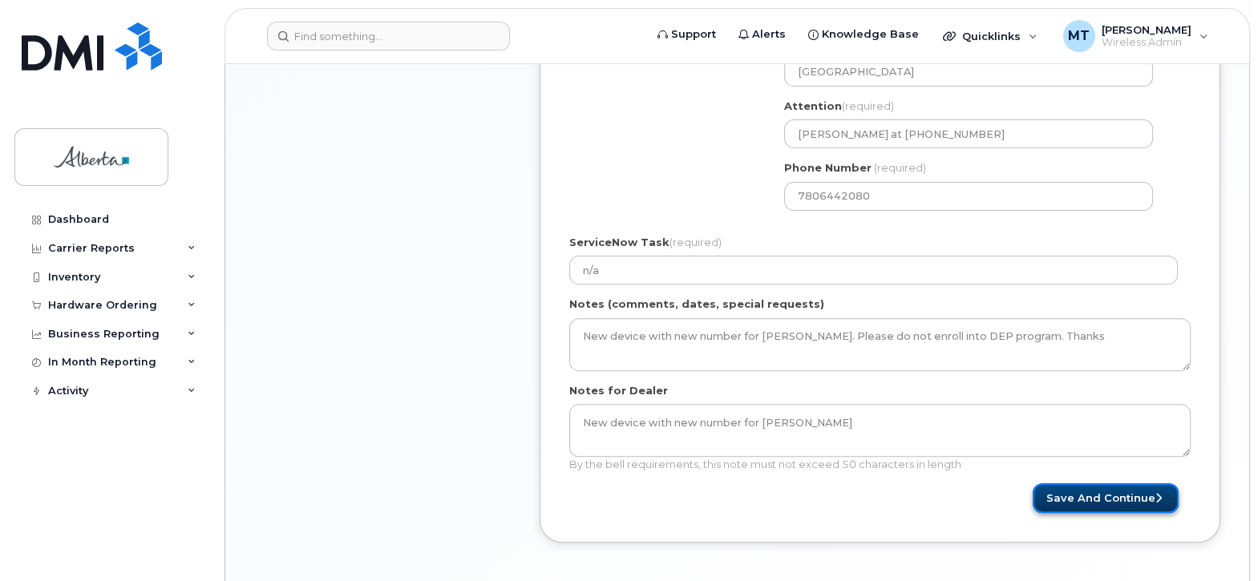
click at [1085, 483] on button "Save and Continue" at bounding box center [1106, 498] width 146 height 30
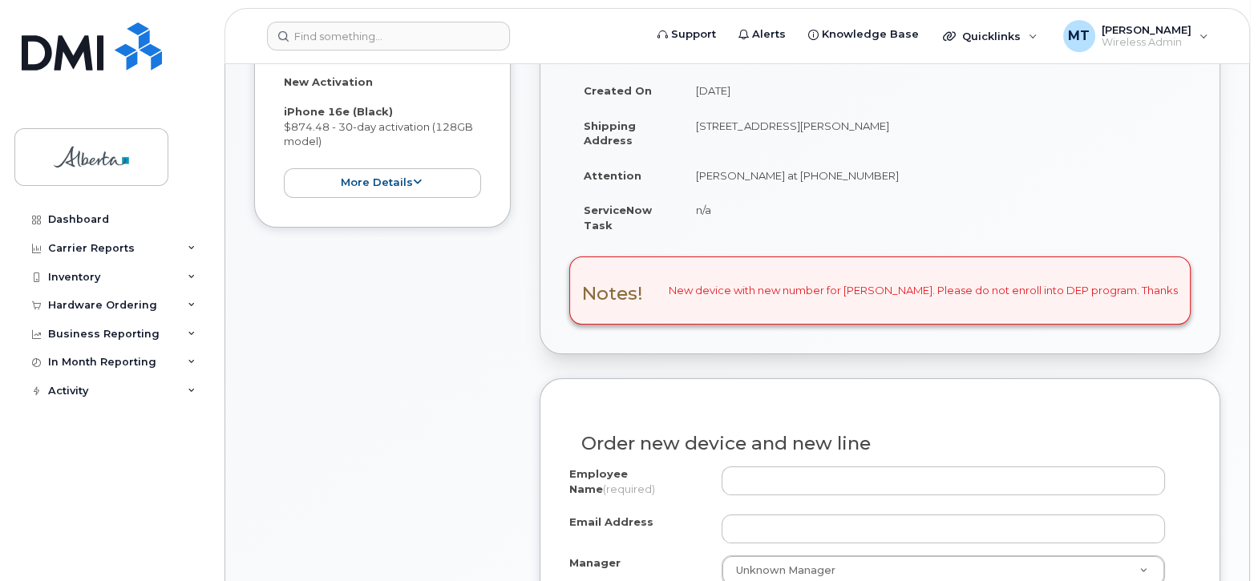
scroll to position [419, 0]
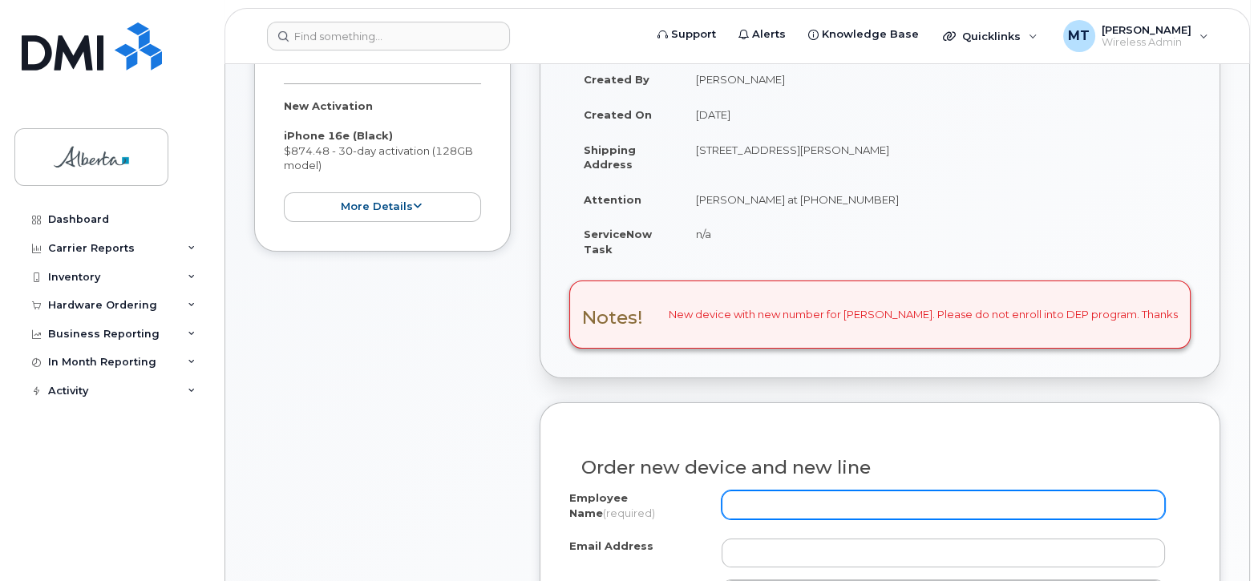
click at [750, 493] on input "Employee Name (required)" at bounding box center [943, 505] width 443 height 29
paste input "Deana MacFayen"
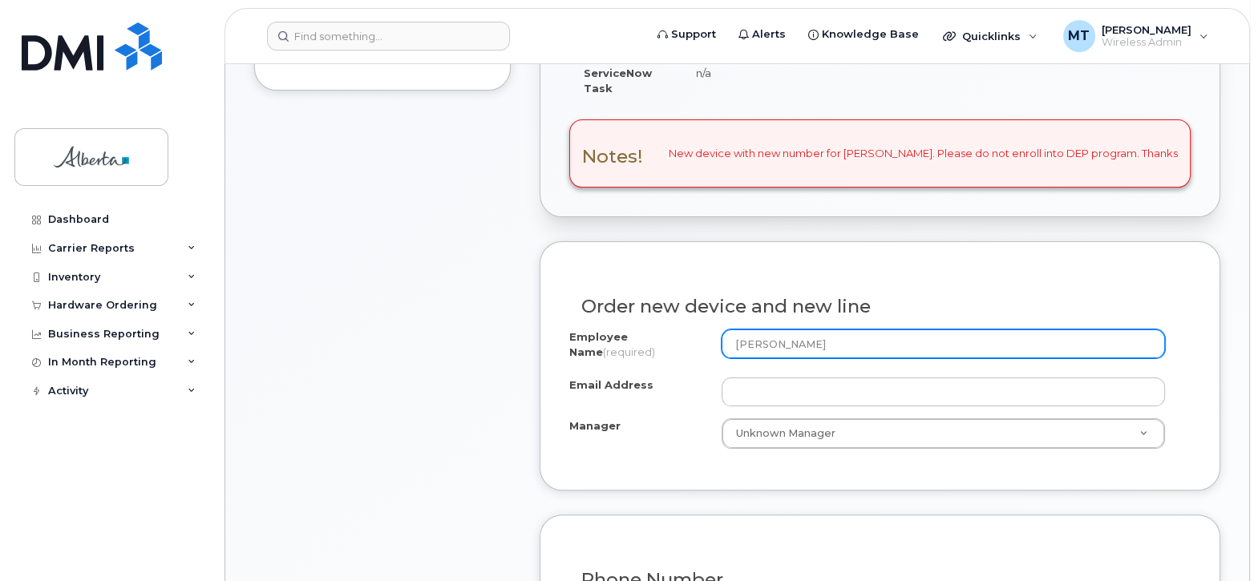
scroll to position [587, 0]
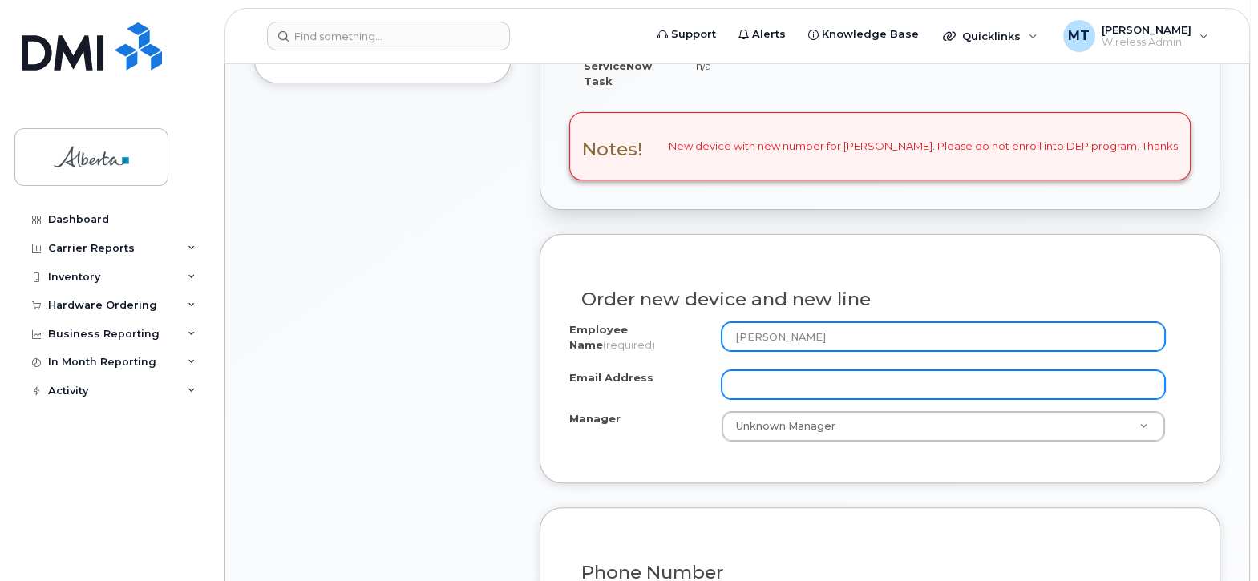
type input "Deana MacFayen"
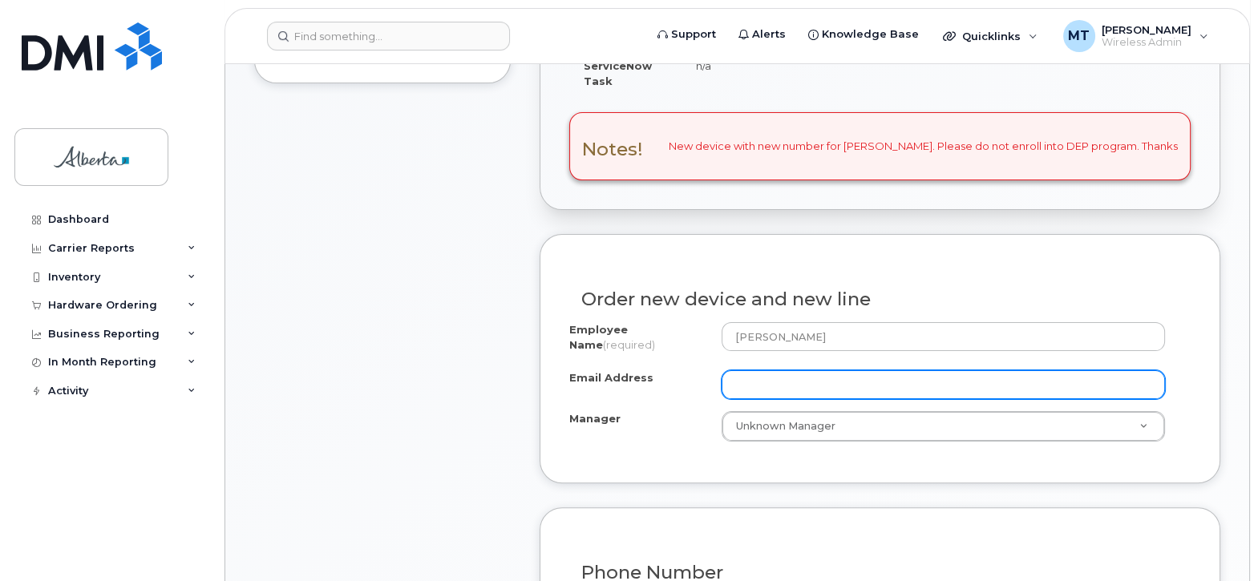
click at [739, 370] on input "Email Address" at bounding box center [943, 384] width 443 height 29
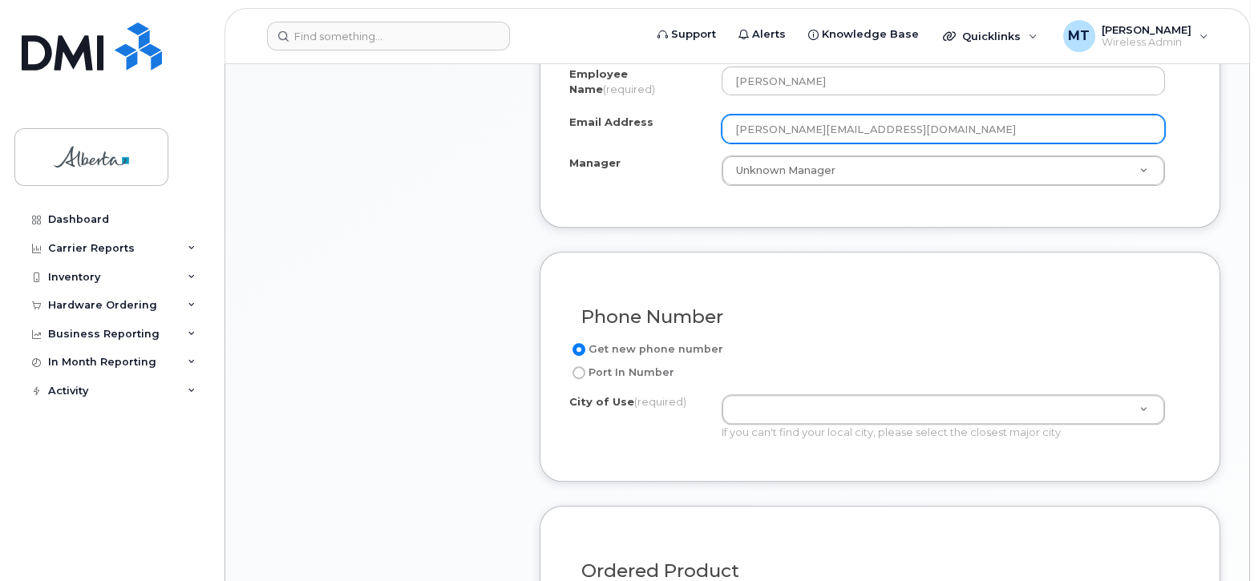
scroll to position [845, 0]
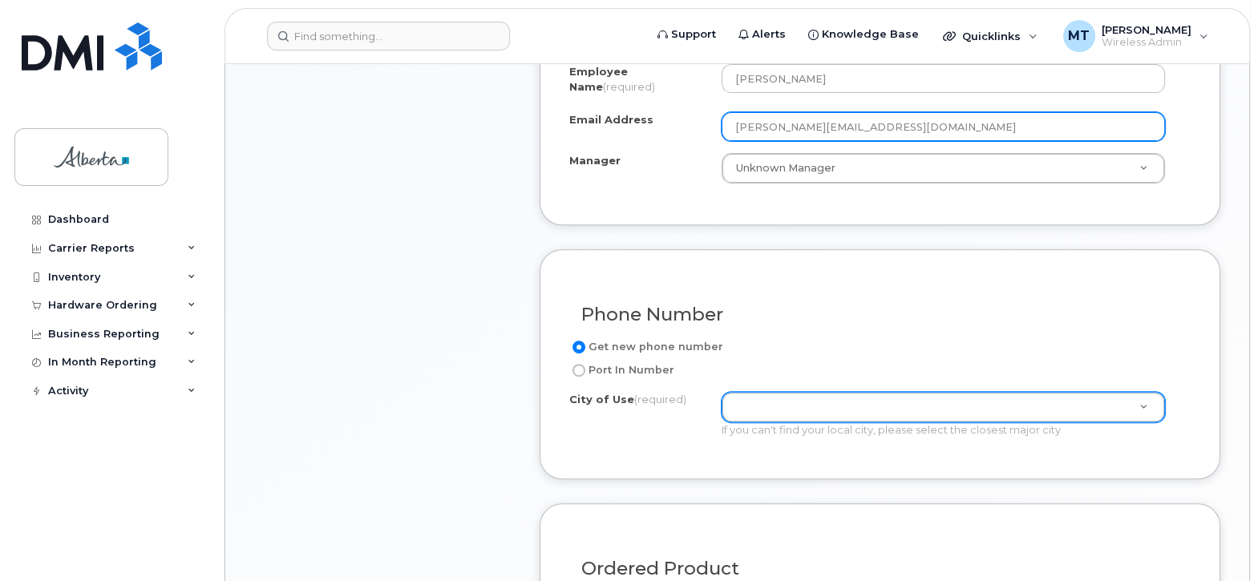
type input "[PERSON_NAME][EMAIL_ADDRESS][DOMAIN_NAME]"
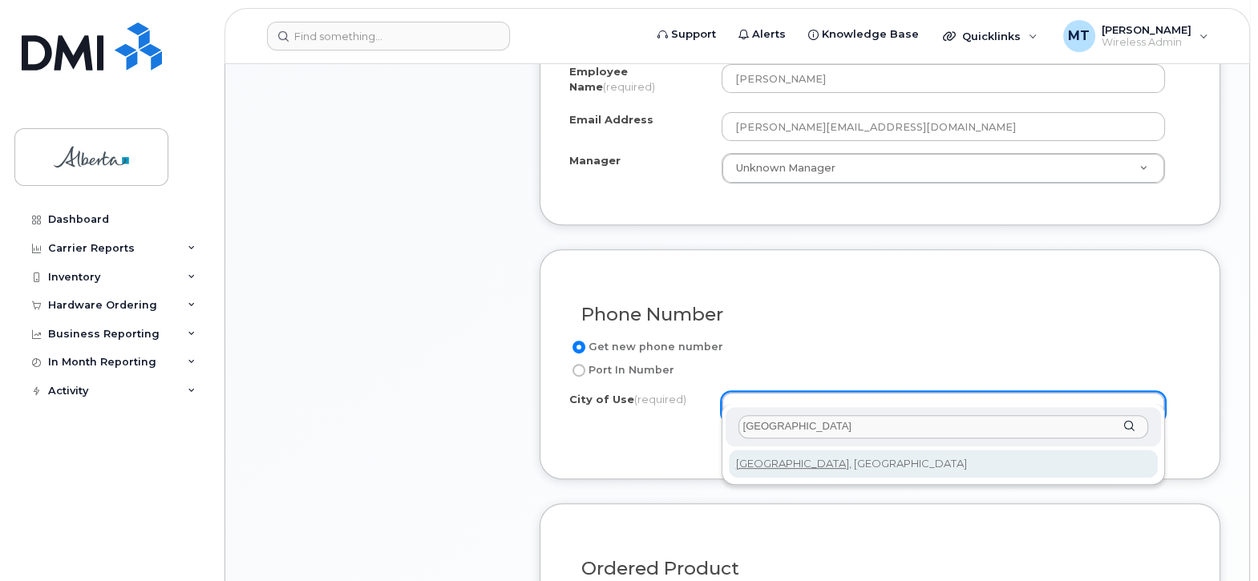
type input "edmonton"
type input "182"
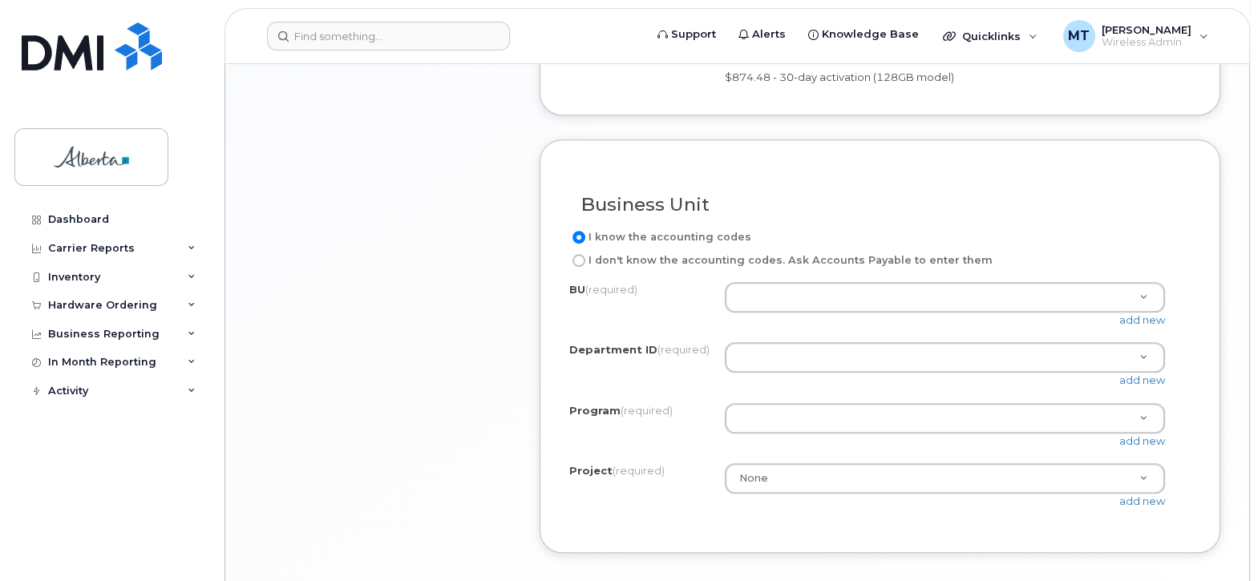
scroll to position [1402, 0]
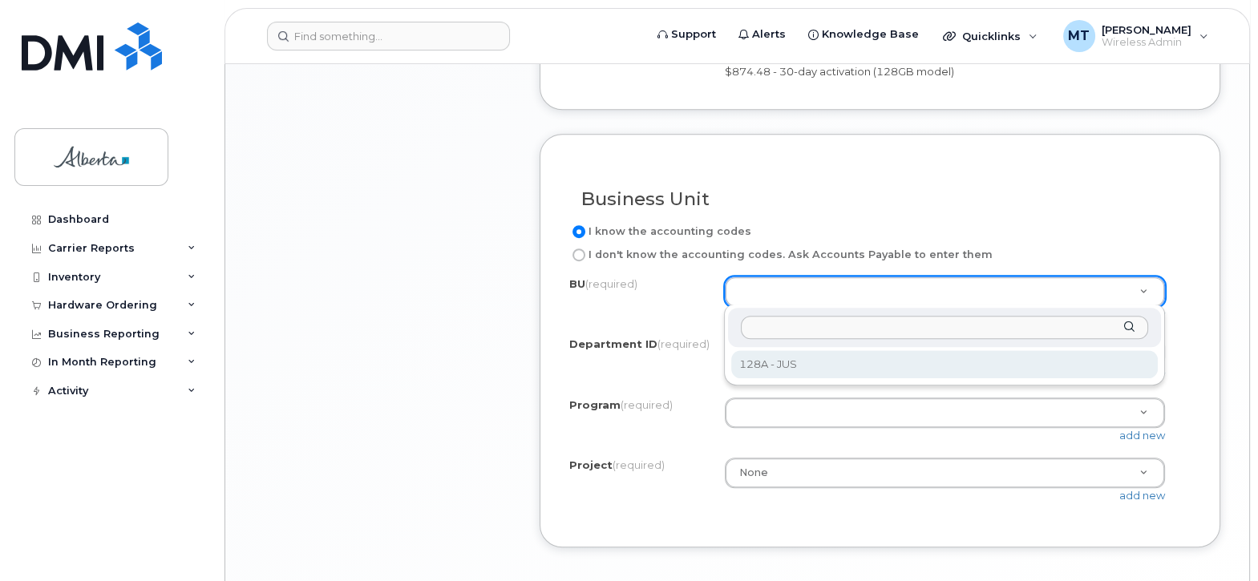
select select "128A"
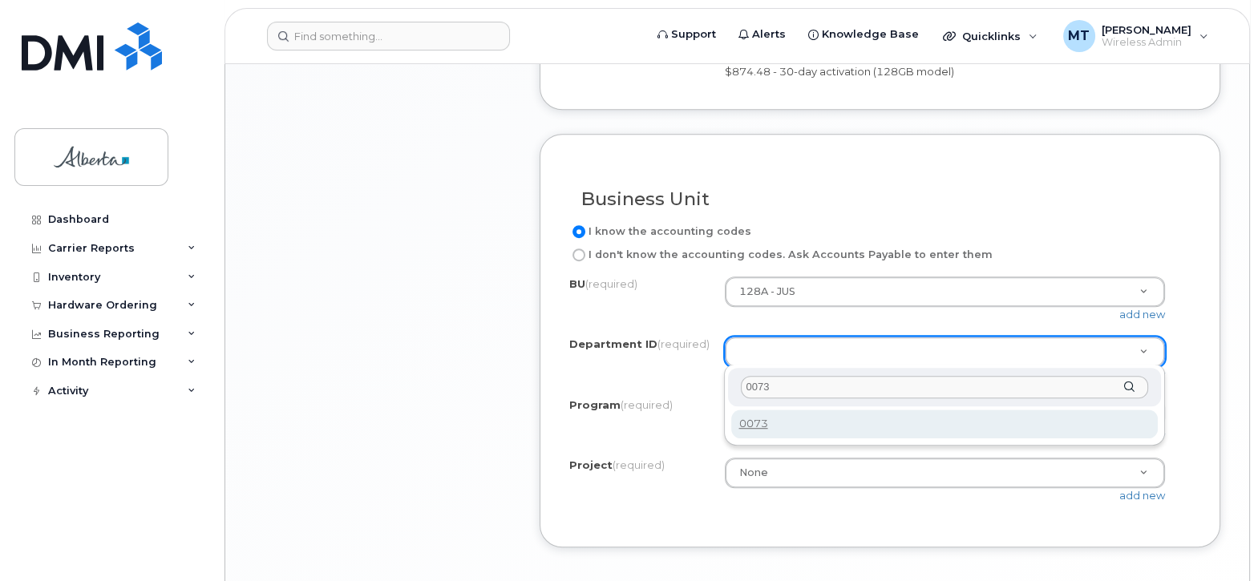
type input "0073"
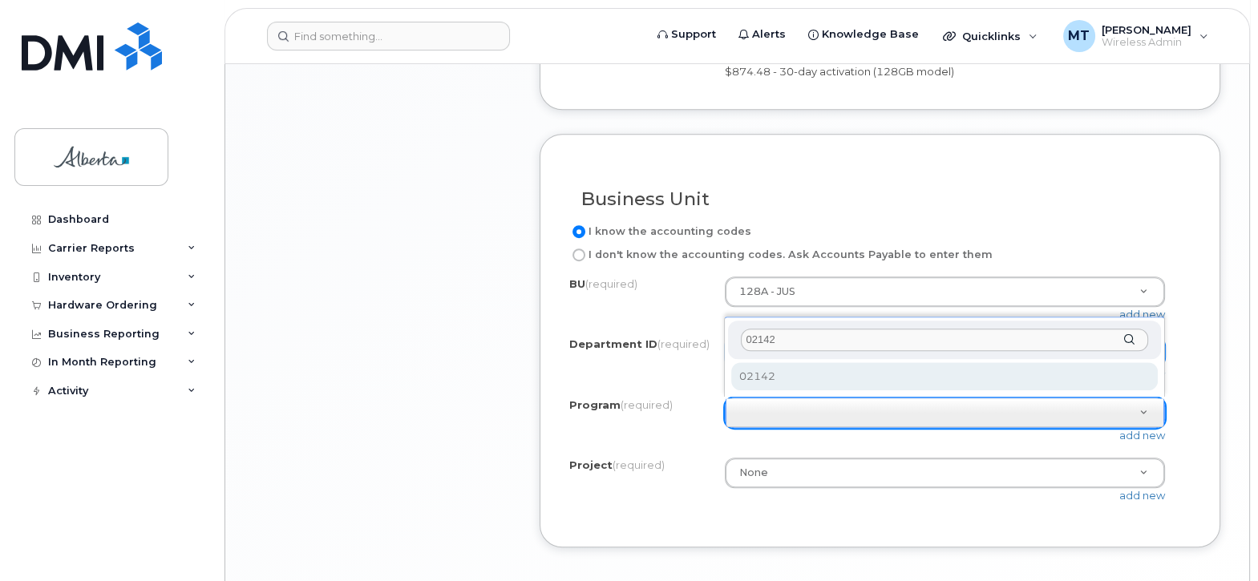
type input "02142"
select select "02142"
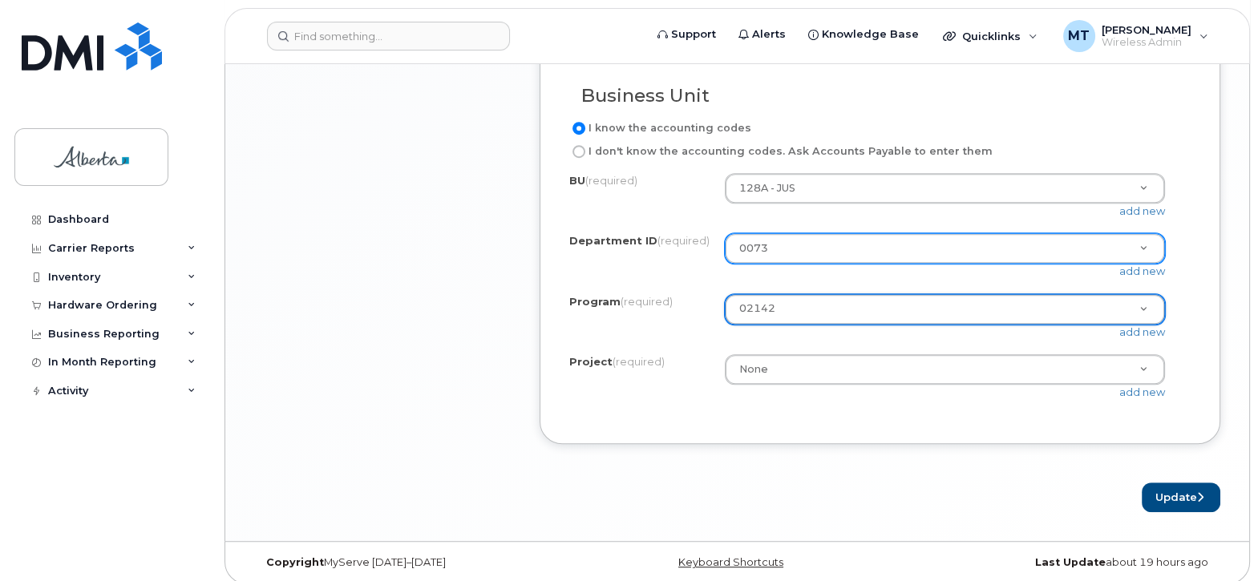
scroll to position [1508, 0]
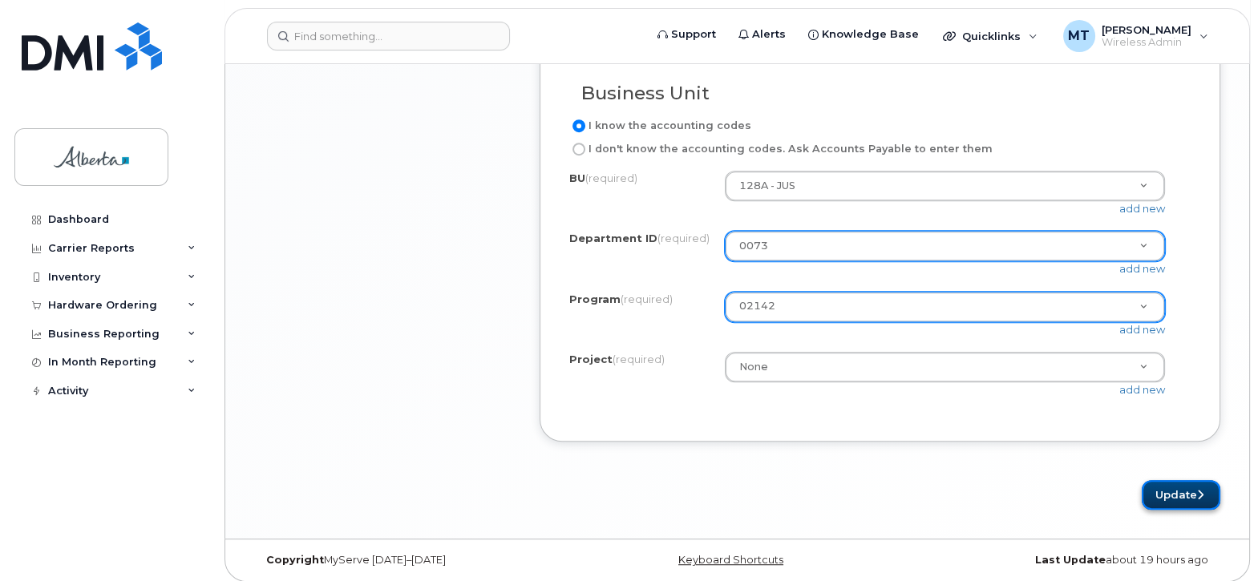
click at [1187, 496] on button "Update" at bounding box center [1181, 495] width 79 height 30
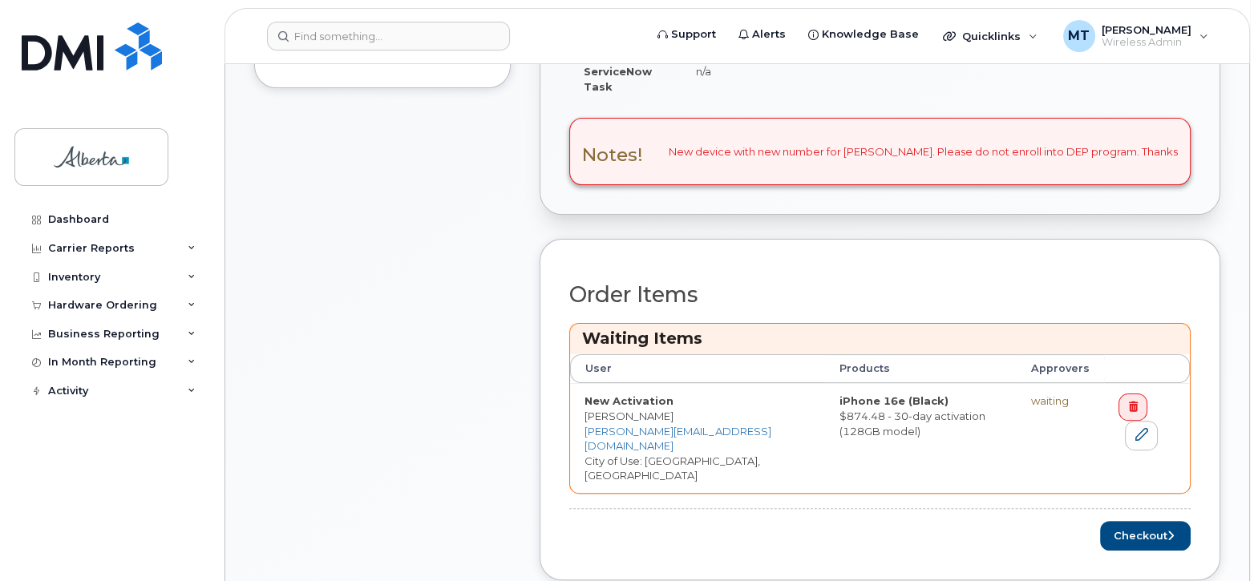
scroll to position [674, 0]
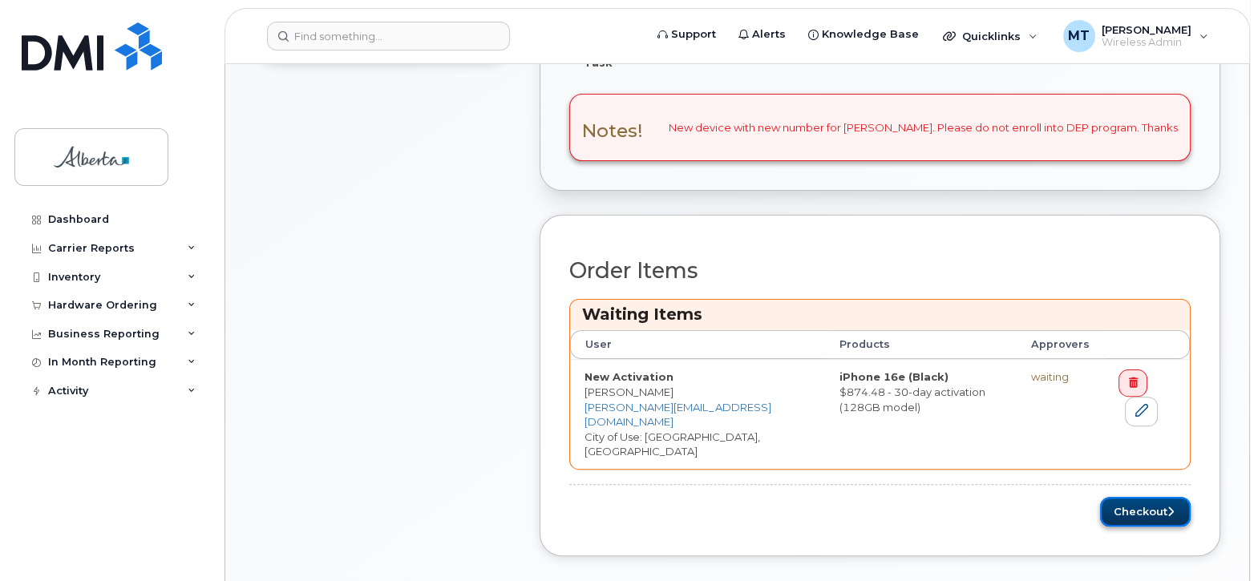
click at [1140, 497] on button "Checkout" at bounding box center [1145, 512] width 91 height 30
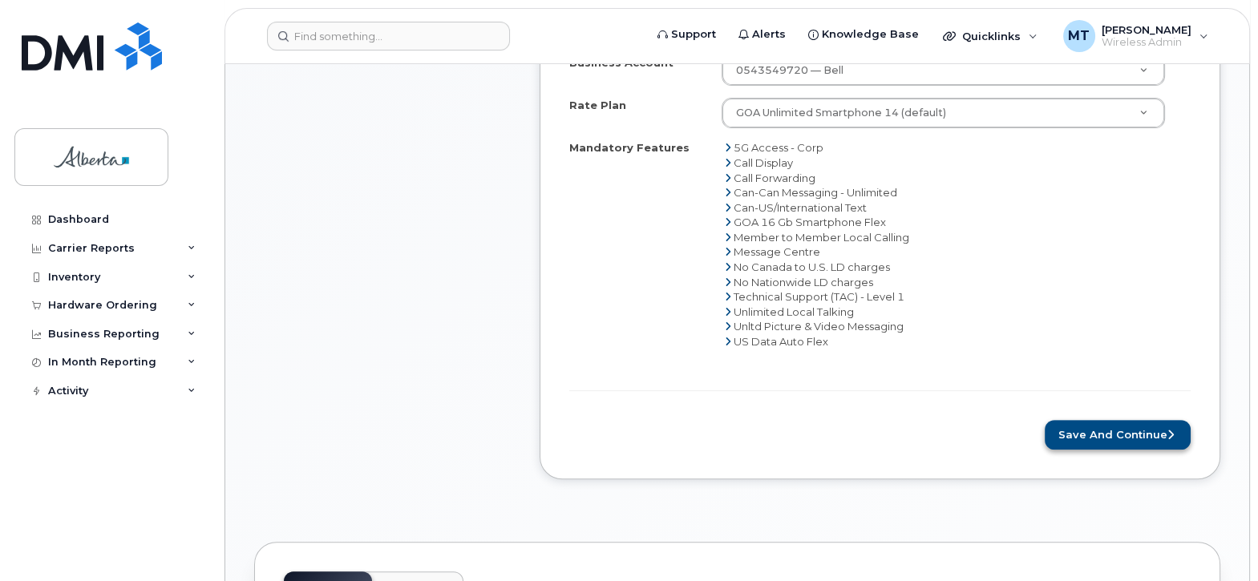
scroll to position [907, 0]
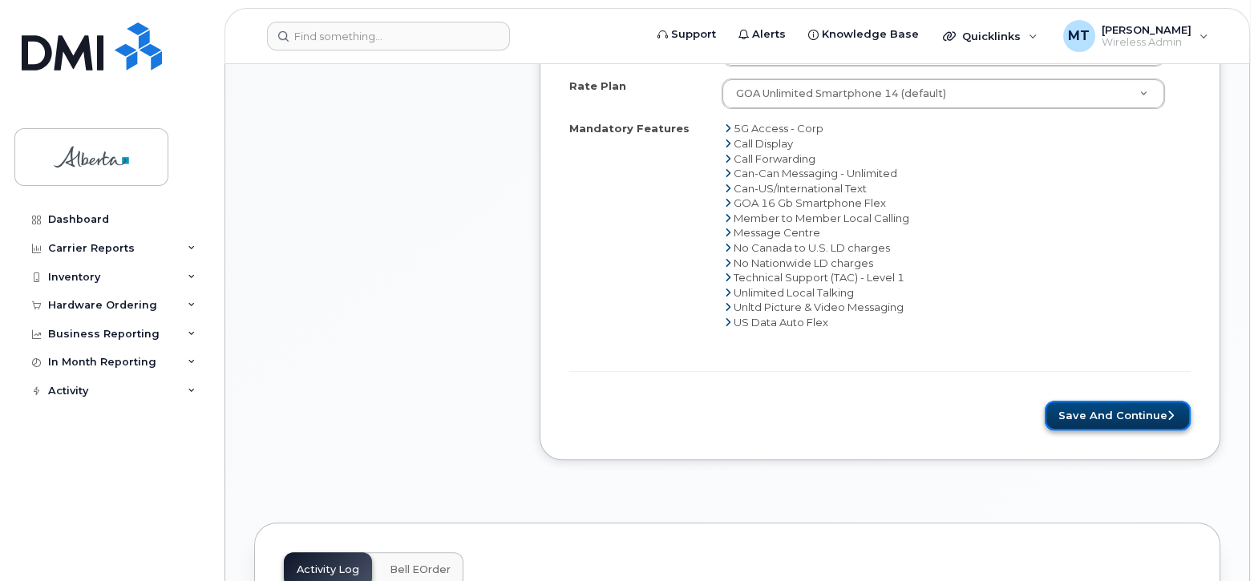
click at [1129, 401] on button "Save and Continue" at bounding box center [1118, 416] width 146 height 30
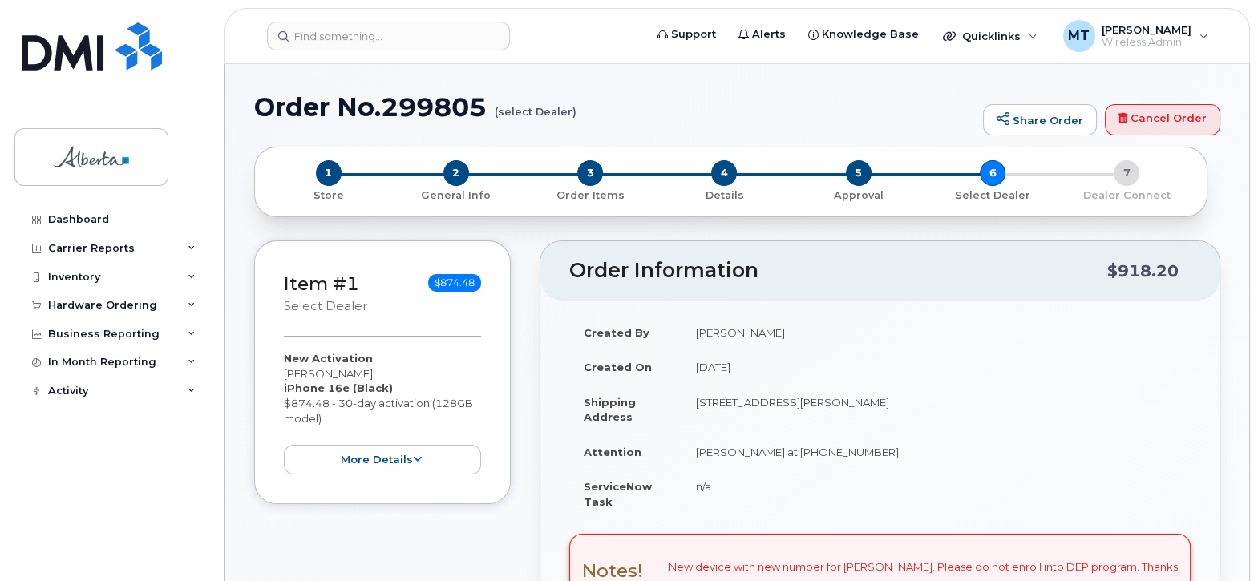
type textarea "New device with new number for Deana MacFayen"
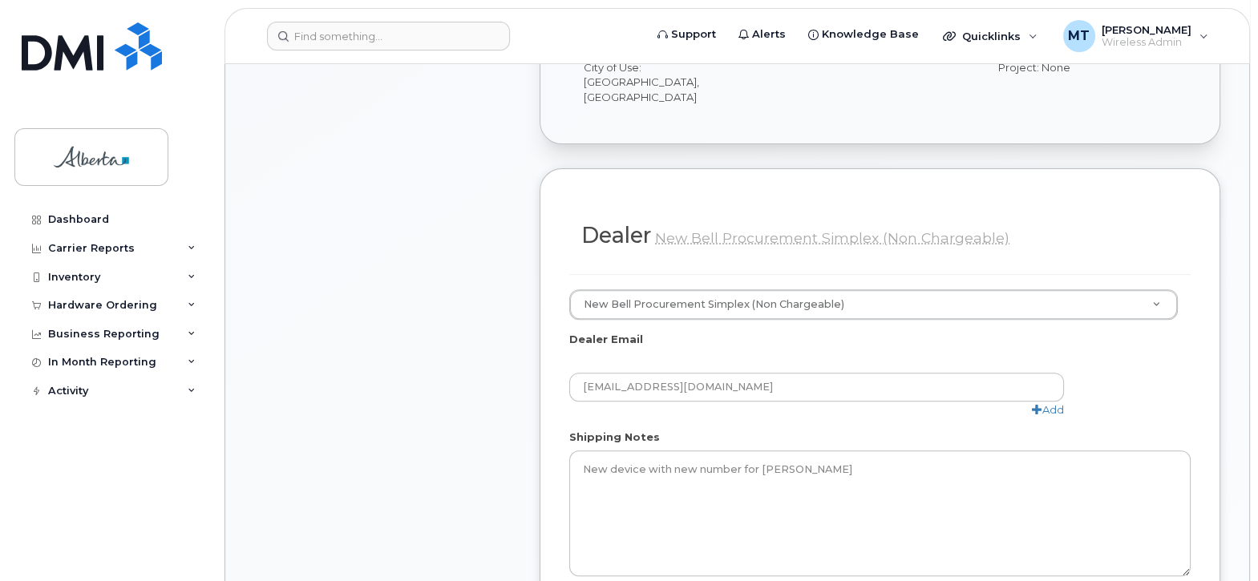
scroll to position [928, 0]
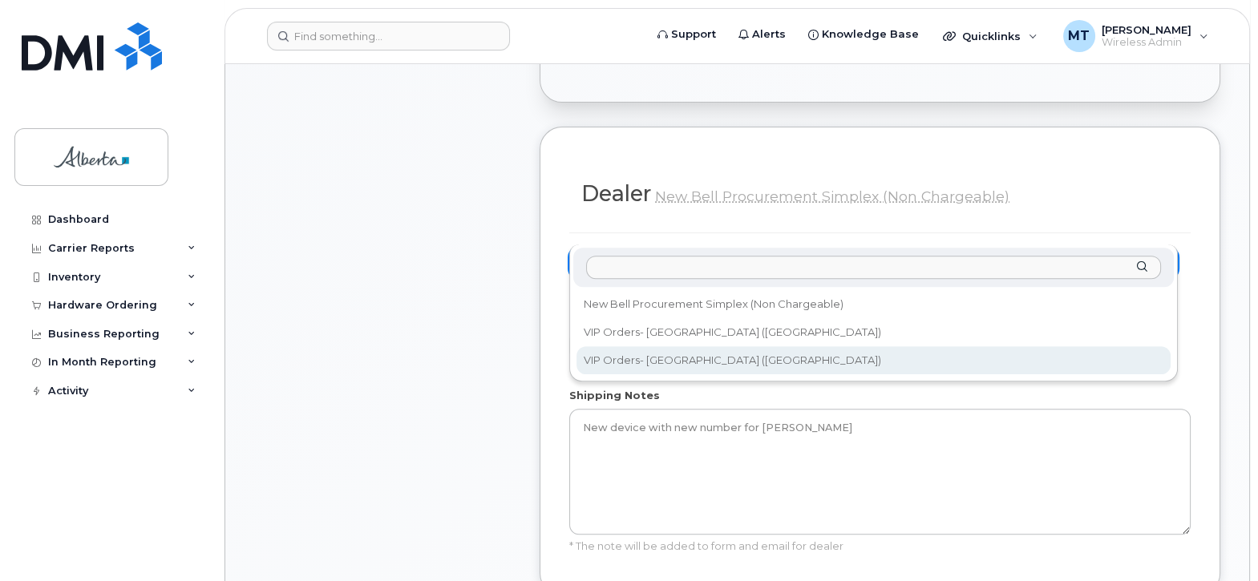
select select "223"
type input "orders@gorwireless.com"
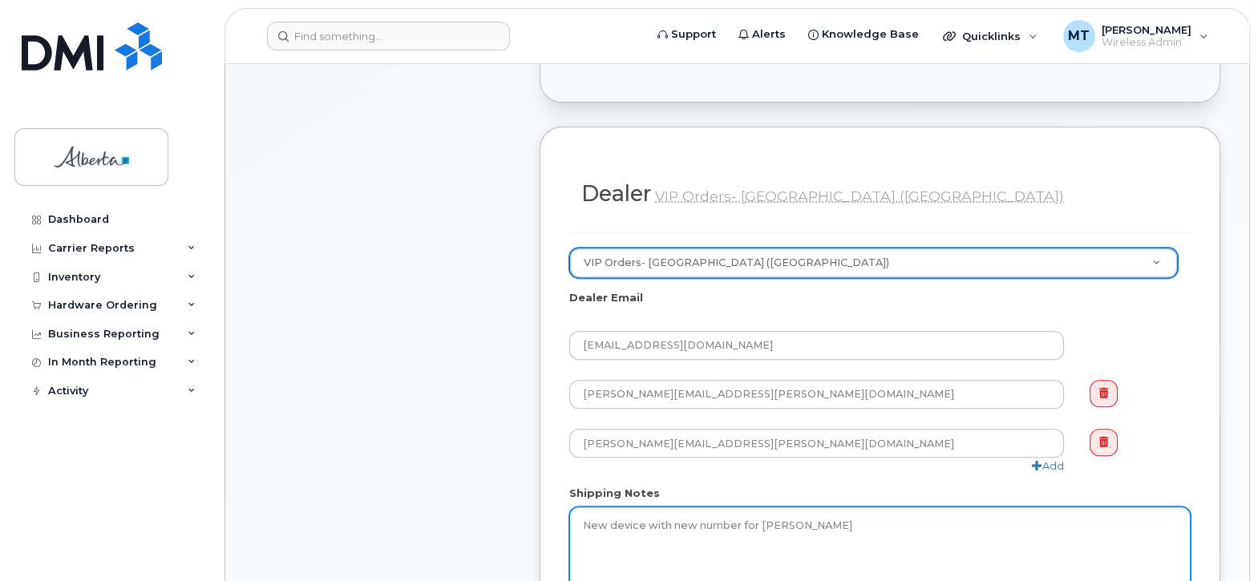
click at [851, 507] on textarea "New device with new number for Deana MacFayen" at bounding box center [879, 570] width 621 height 126
type textarea "New device with new number for Deana MacFayen. For delivery, please contact Dee…"
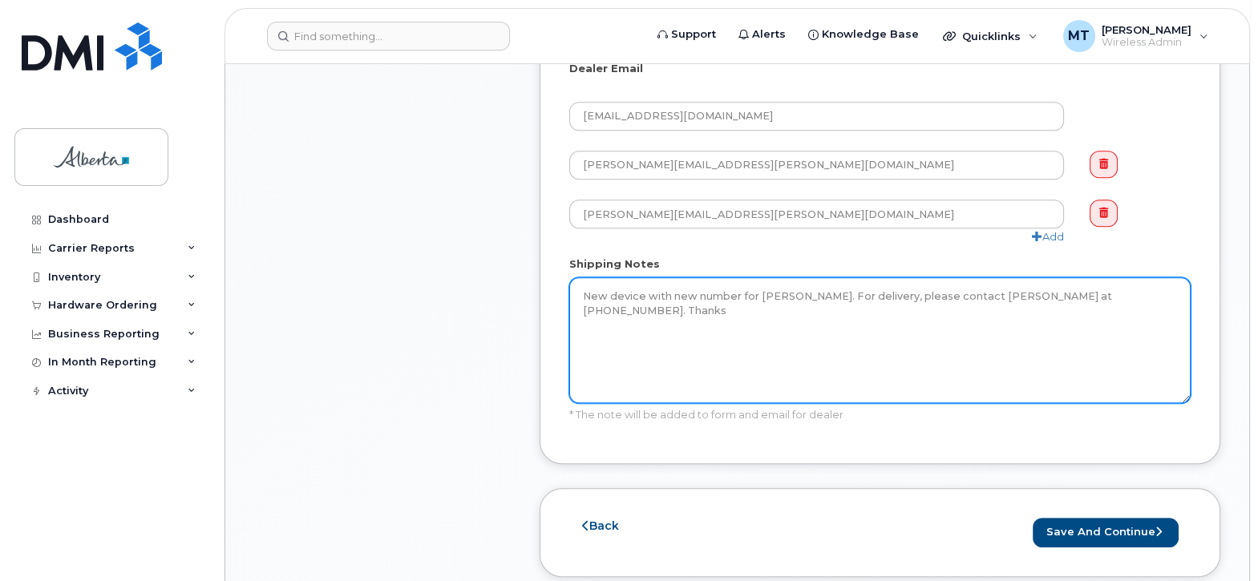
scroll to position [1161, 0]
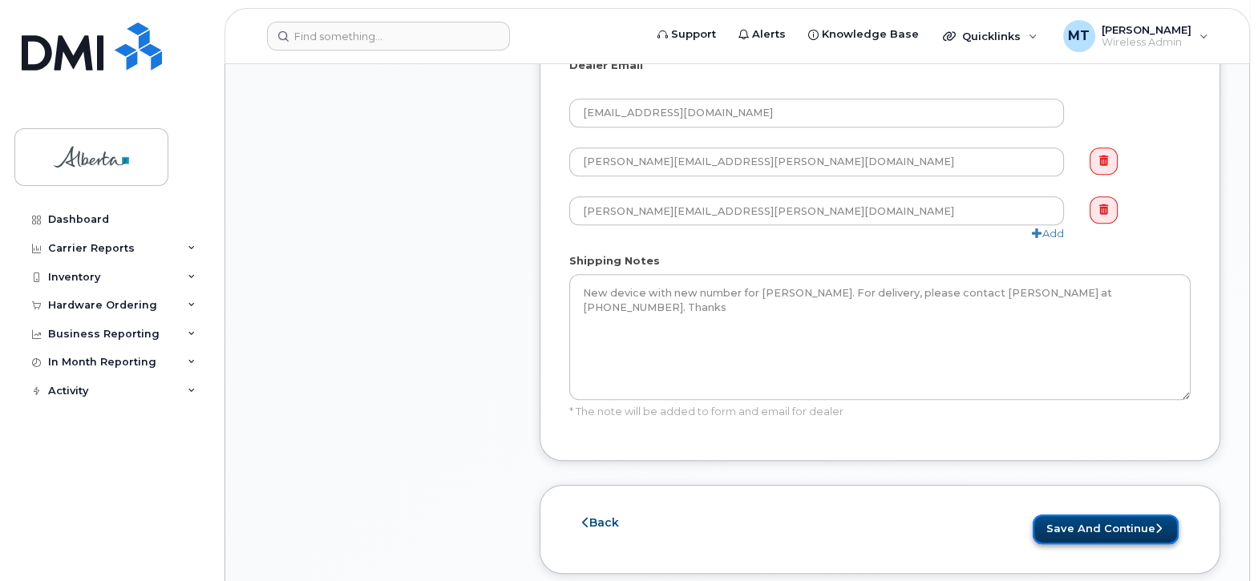
click at [1097, 515] on button "Save and Continue" at bounding box center [1106, 530] width 146 height 30
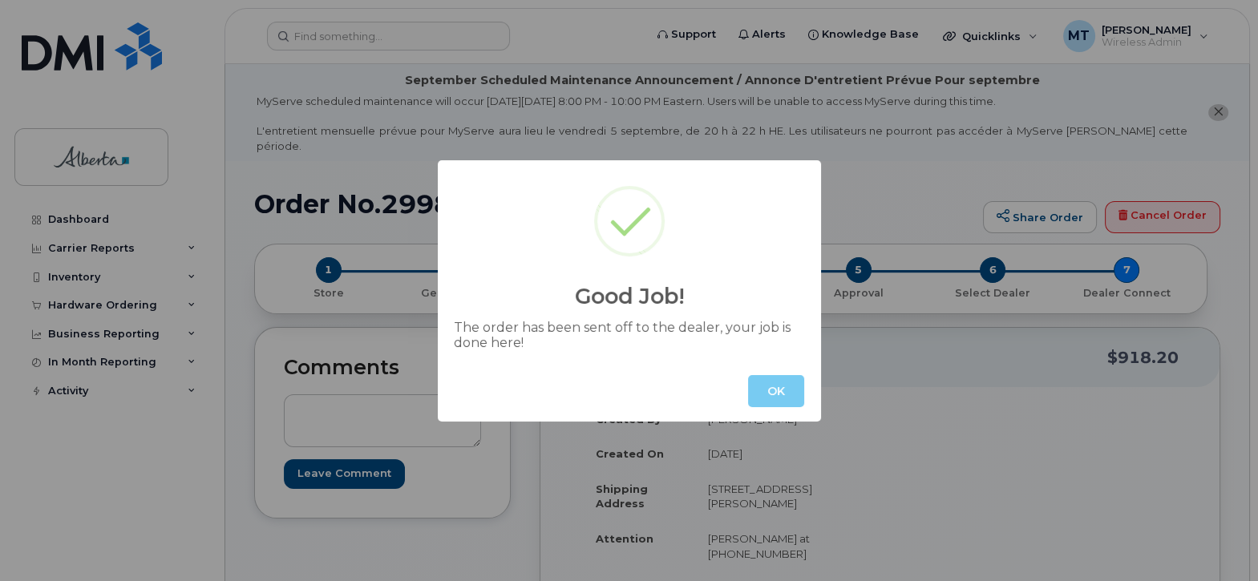
click at [778, 391] on button "OK" at bounding box center [776, 391] width 56 height 32
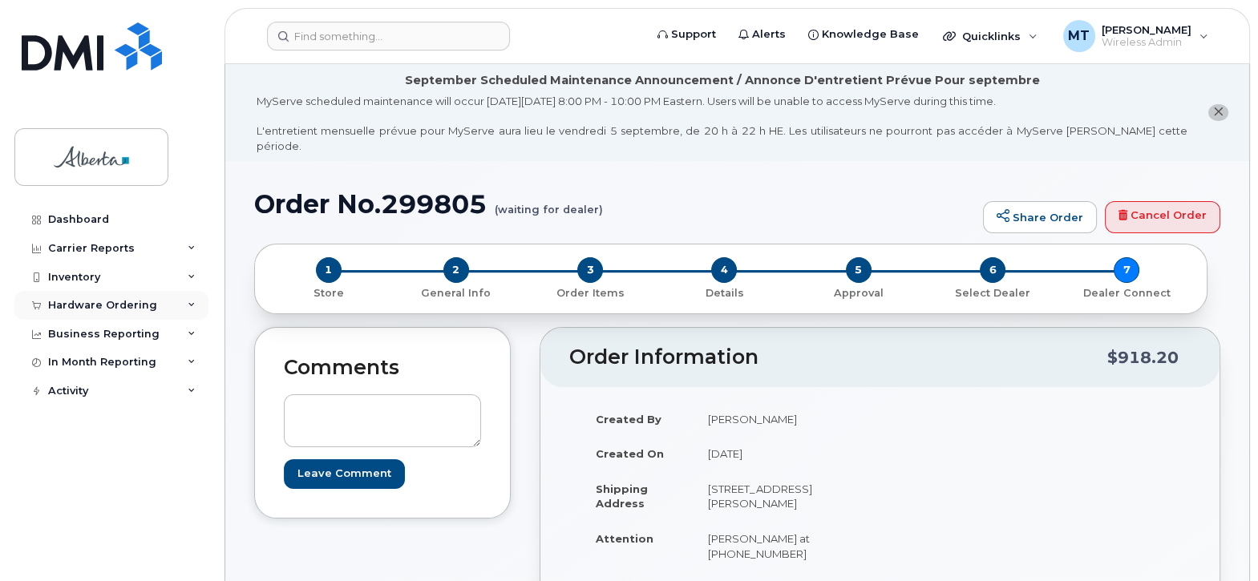
click at [109, 308] on div "Hardware Ordering" at bounding box center [102, 305] width 109 height 13
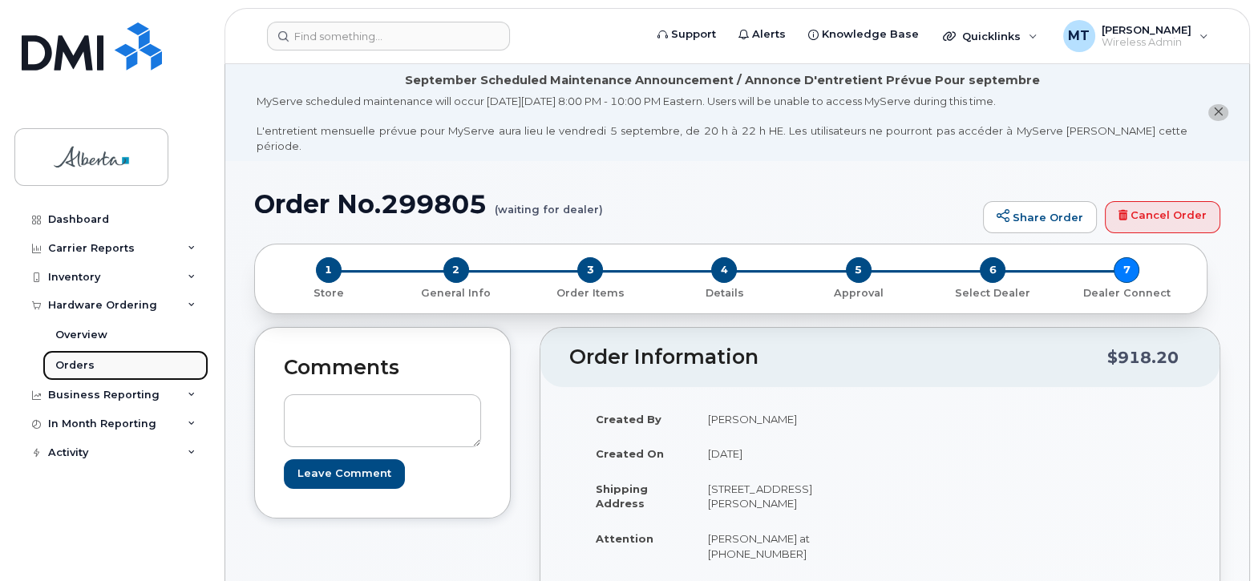
click at [75, 362] on div "Orders" at bounding box center [74, 365] width 39 height 14
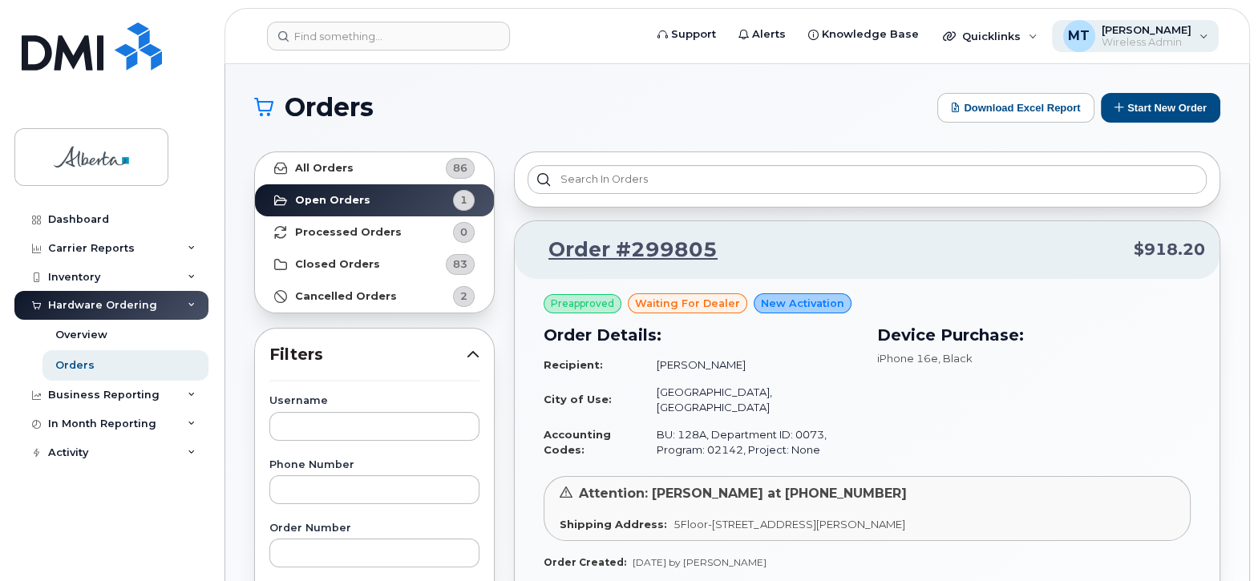
click at [1152, 39] on span "Wireless Admin" at bounding box center [1147, 42] width 90 height 13
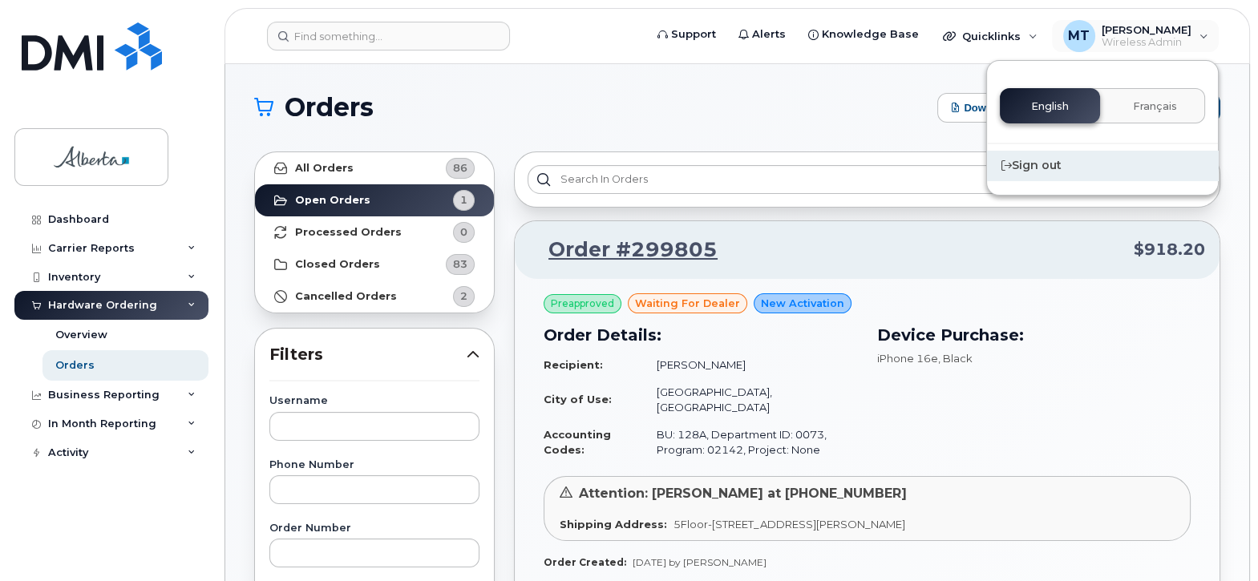
click at [1048, 159] on div "Sign out" at bounding box center [1102, 166] width 231 height 30
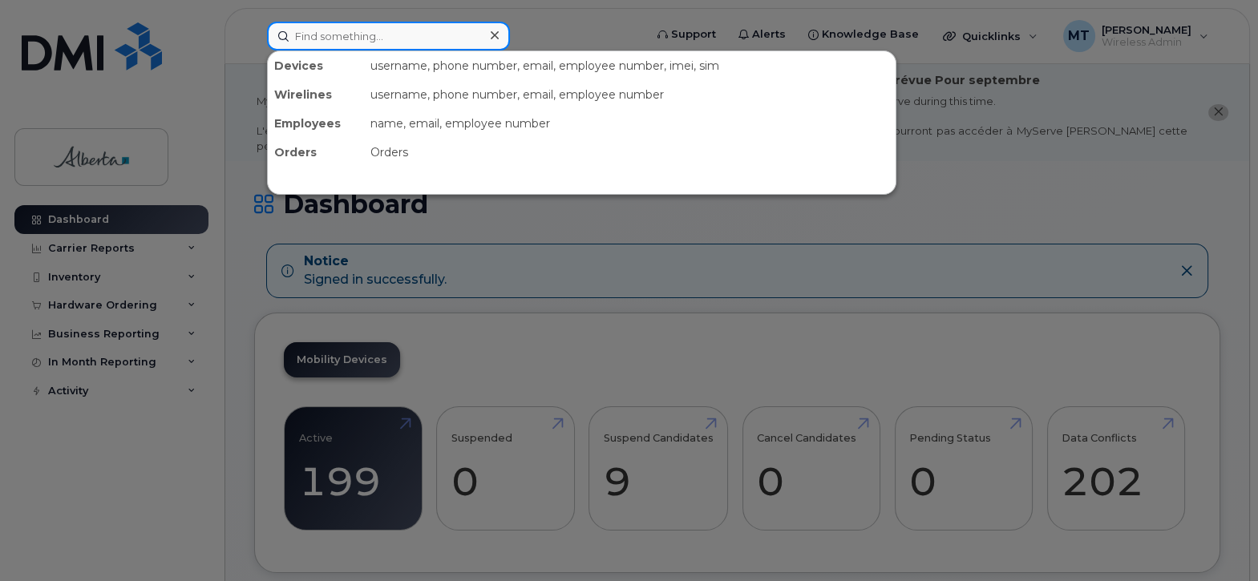
click at [323, 37] on input at bounding box center [388, 36] width 243 height 29
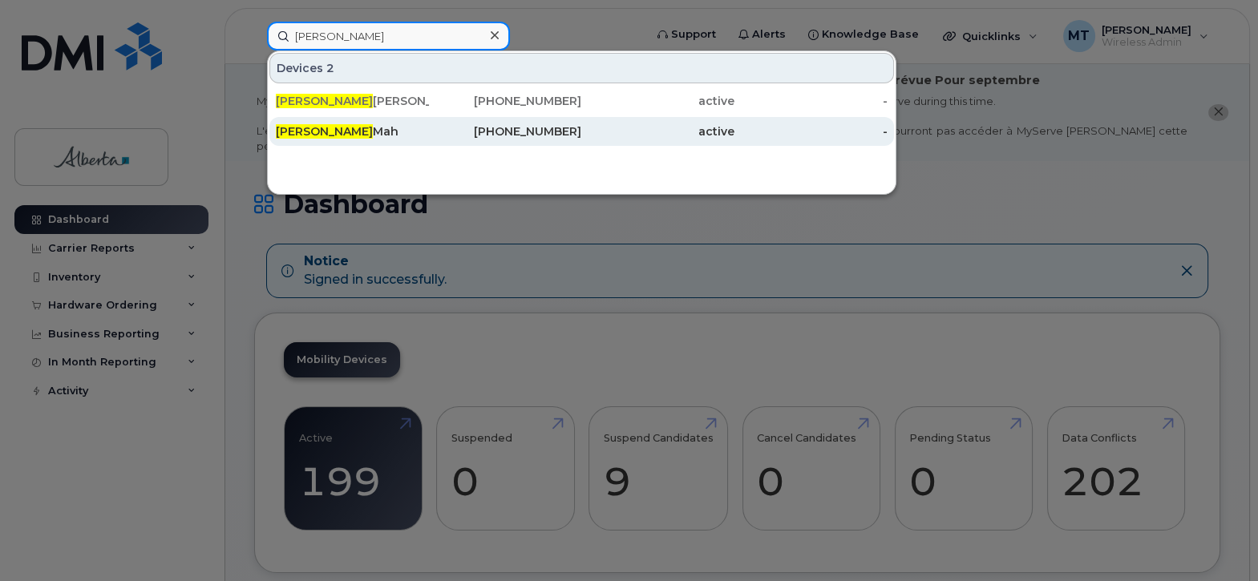
type input "[PERSON_NAME]"
click at [337, 127] on div "[PERSON_NAME]" at bounding box center [352, 131] width 153 height 16
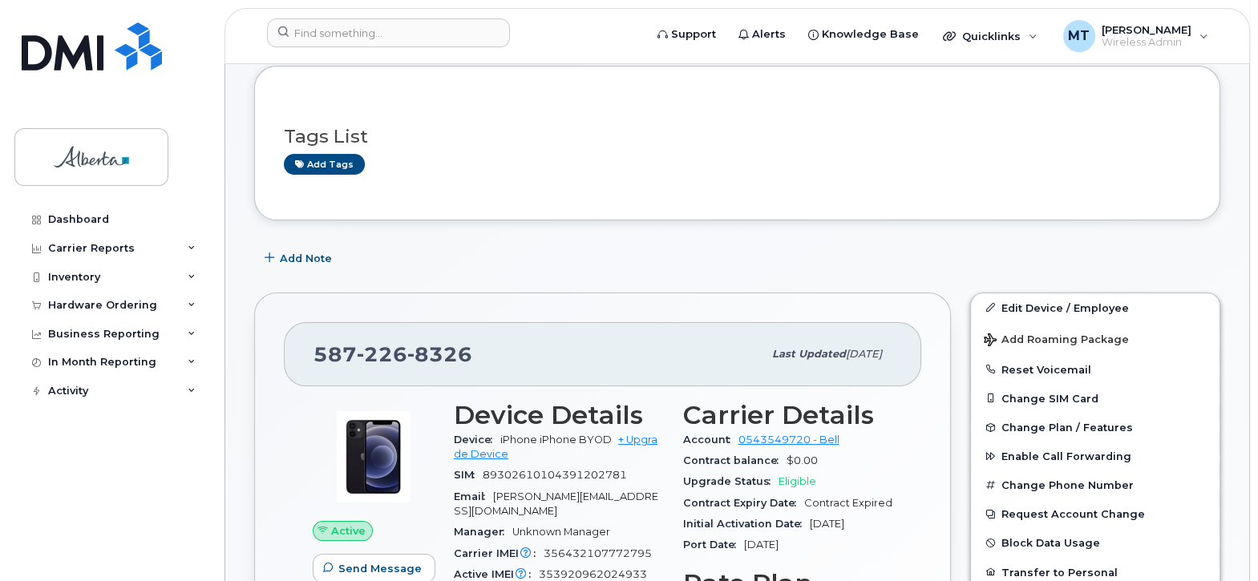
scroll to position [453, 0]
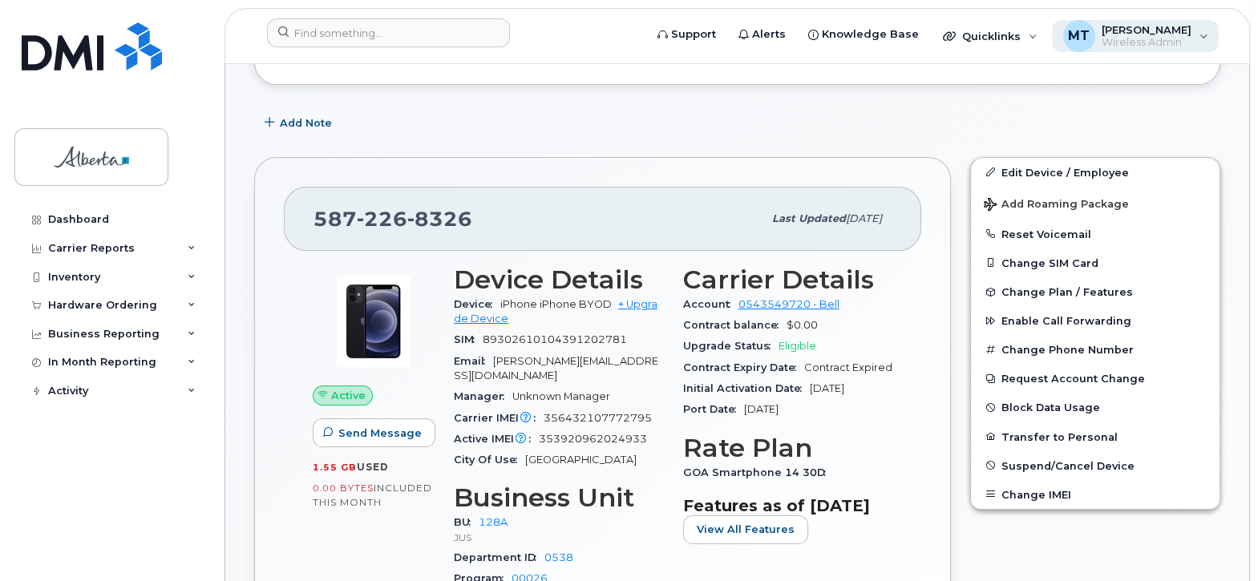
click at [1204, 27] on div "MT [PERSON_NAME] Wireless Admin" at bounding box center [1136, 36] width 168 height 32
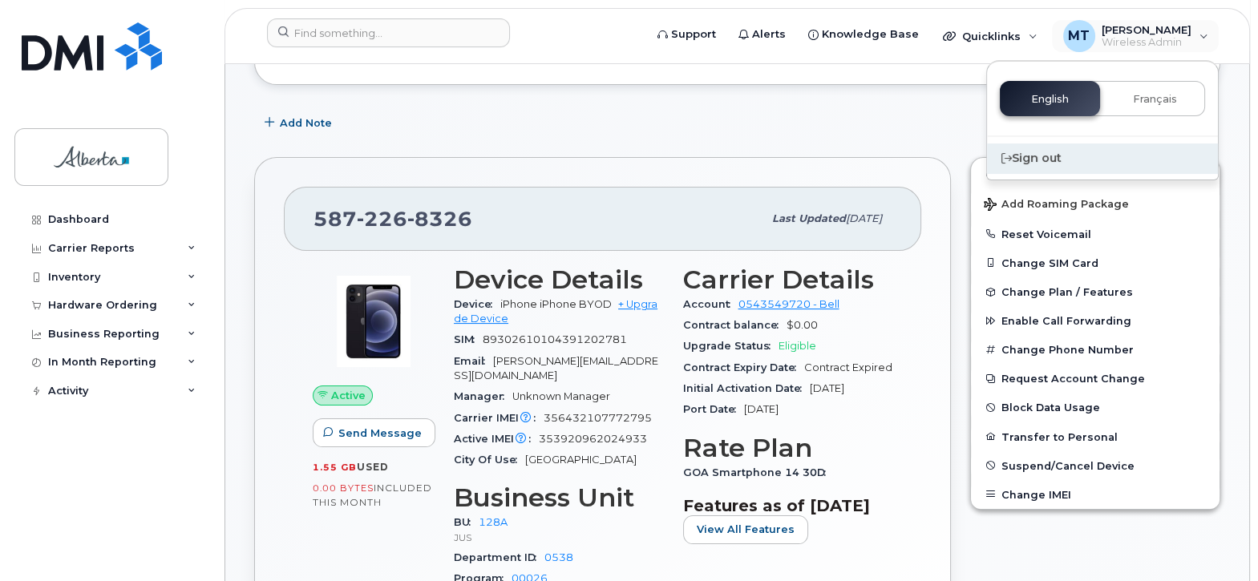
click at [1042, 151] on div "Sign out" at bounding box center [1102, 159] width 231 height 30
